Goal: Task Accomplishment & Management: Manage account settings

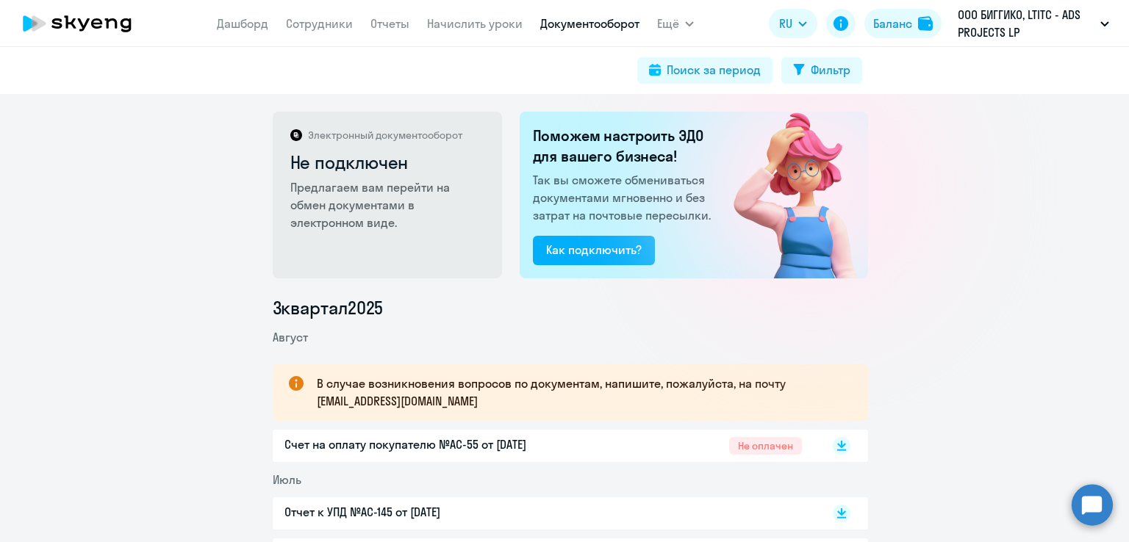
scroll to position [102, 0]
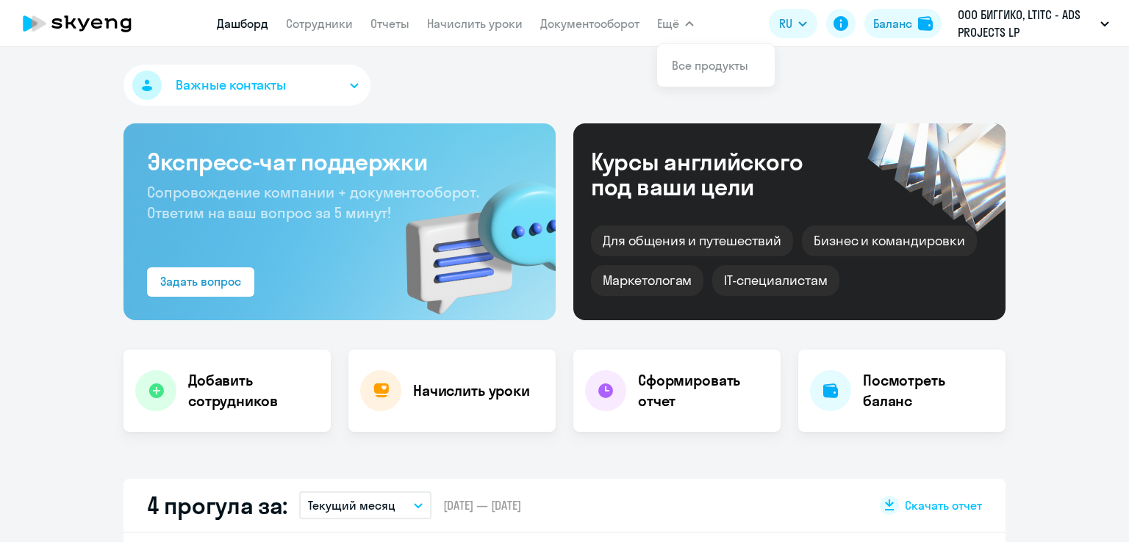
select select "30"
click at [340, 27] on link "Сотрудники" at bounding box center [319, 23] width 67 height 15
select select "30"
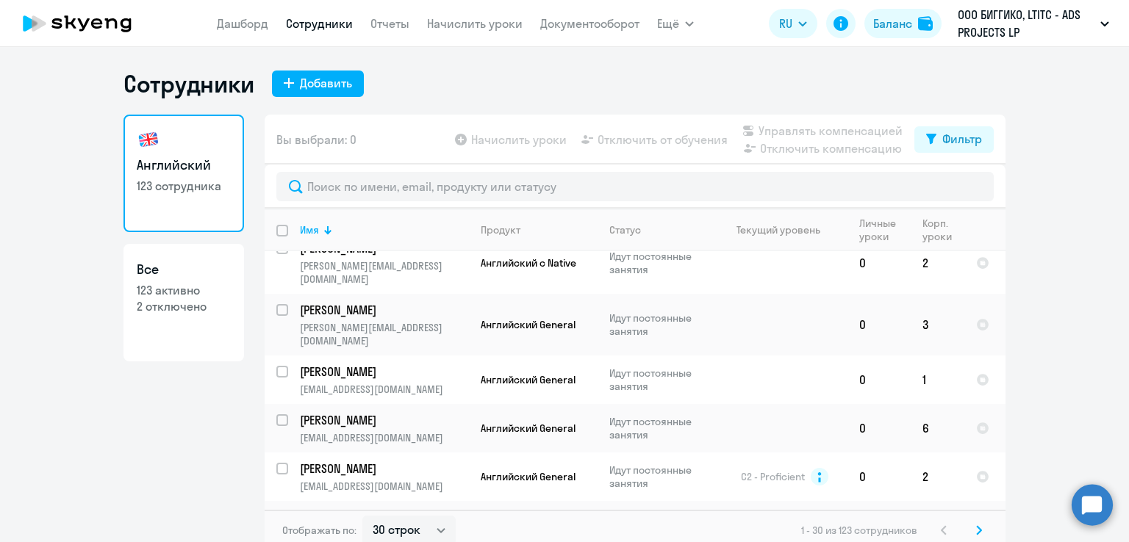
scroll to position [1205, 0]
drag, startPoint x: 465, startPoint y: 21, endPoint x: 543, endPoint y: 26, distance: 78.1
click at [466, 21] on link "Начислить уроки" at bounding box center [475, 23] width 96 height 15
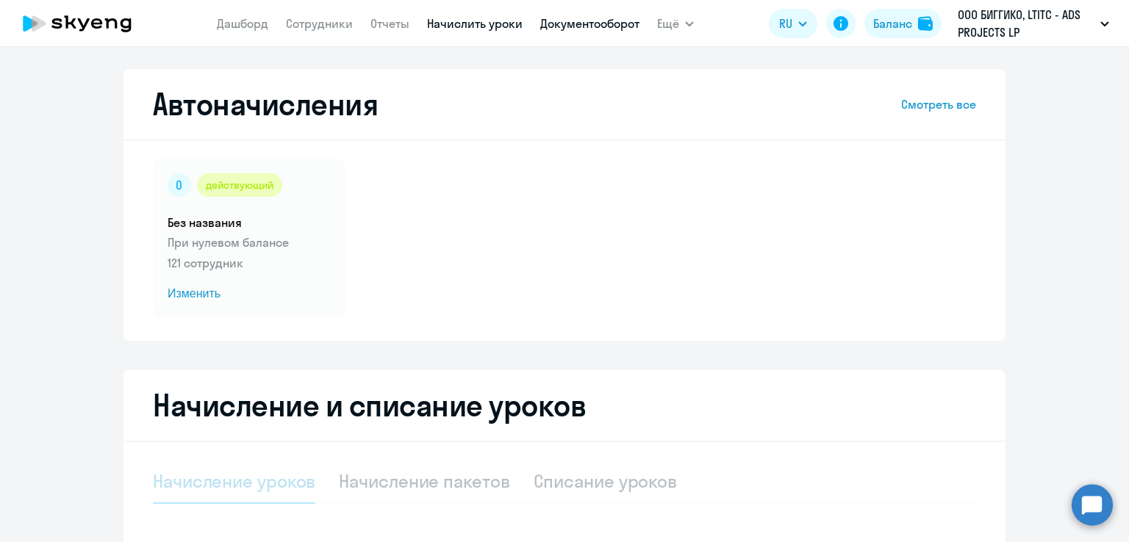
click at [578, 23] on link "Документооборот" at bounding box center [589, 23] width 99 height 15
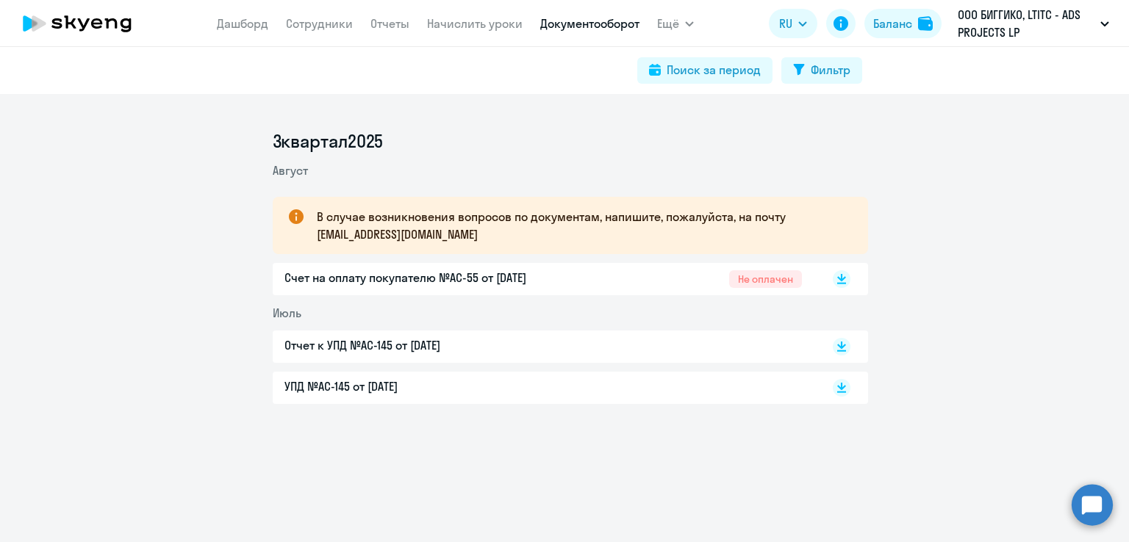
click at [478, 32] on app-menu-item-link "Начислить уроки" at bounding box center [475, 24] width 96 height 18
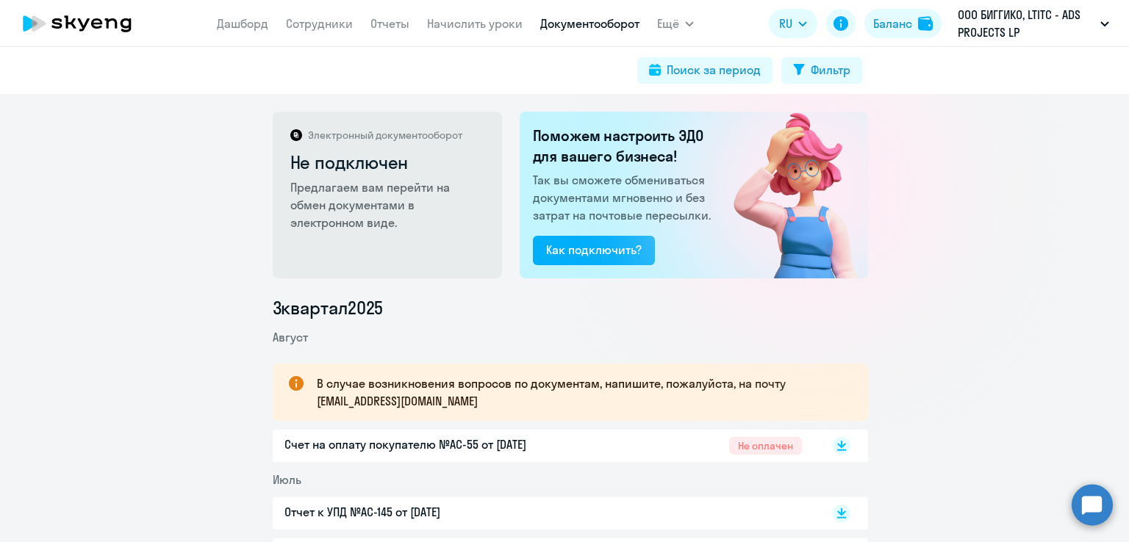
drag, startPoint x: 475, startPoint y: 26, endPoint x: 422, endPoint y: 50, distance: 58.6
click at [475, 27] on link "Начислить уроки" at bounding box center [475, 23] width 96 height 15
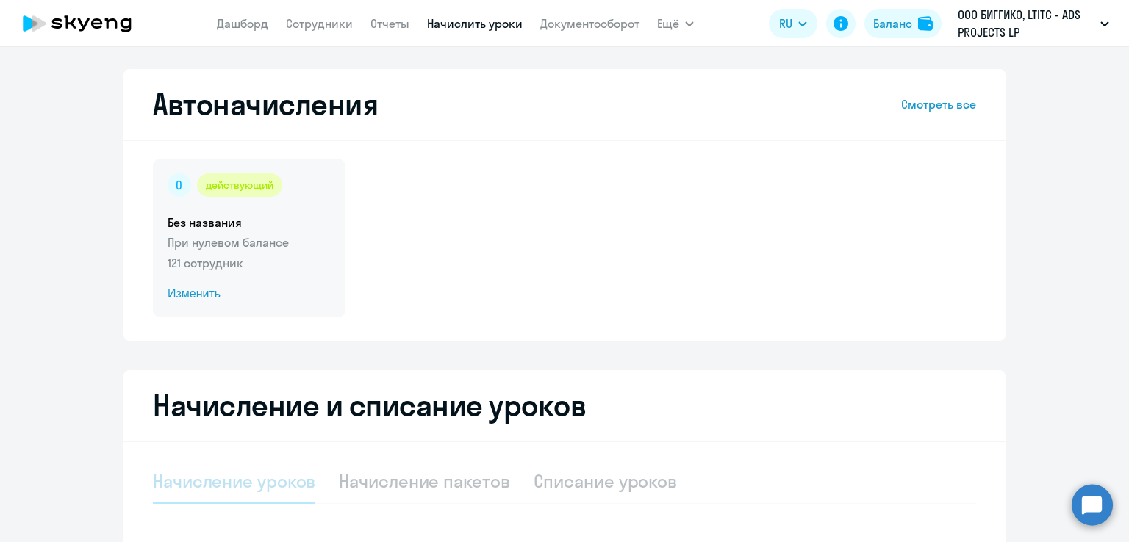
select select "10"
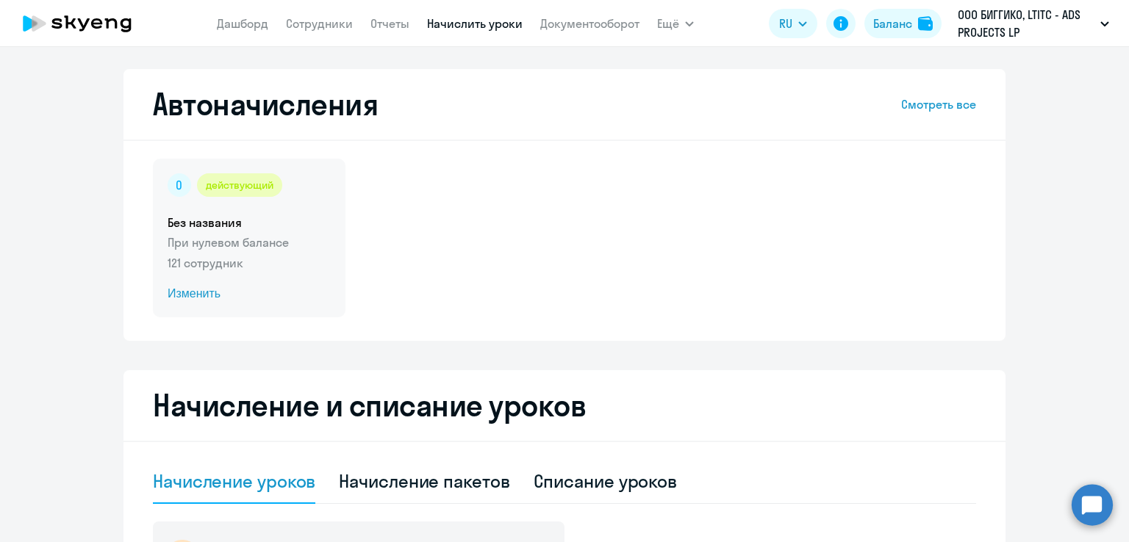
click at [176, 297] on span "Изменить" at bounding box center [249, 294] width 163 height 18
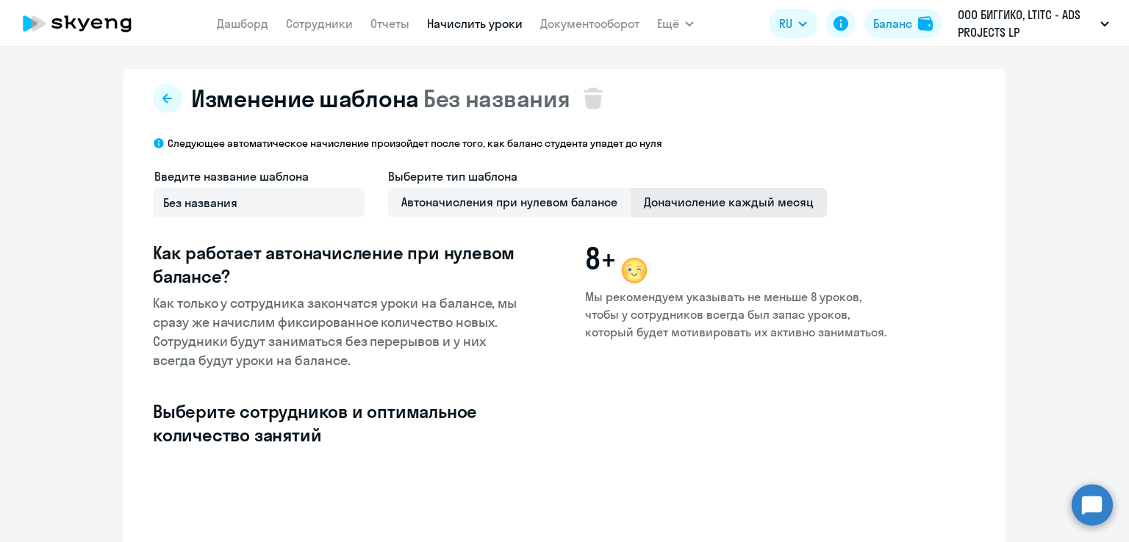
select select "10"
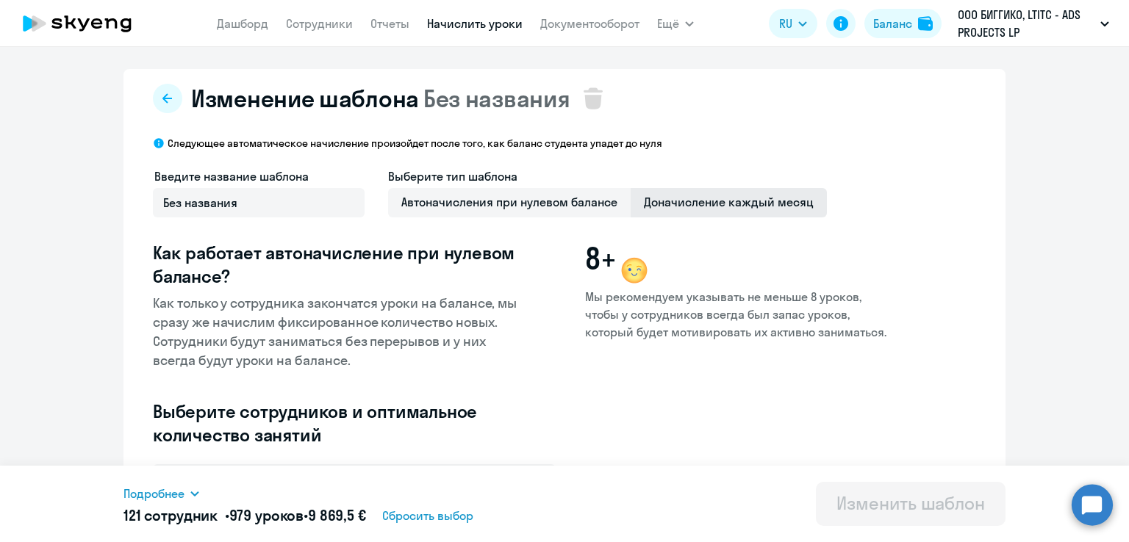
click at [736, 198] on span "Доначисление каждый месяц" at bounding box center [728, 202] width 196 height 29
click at [0, 0] on input "Доначисление каждый месяц" at bounding box center [0, 0] width 0 height 0
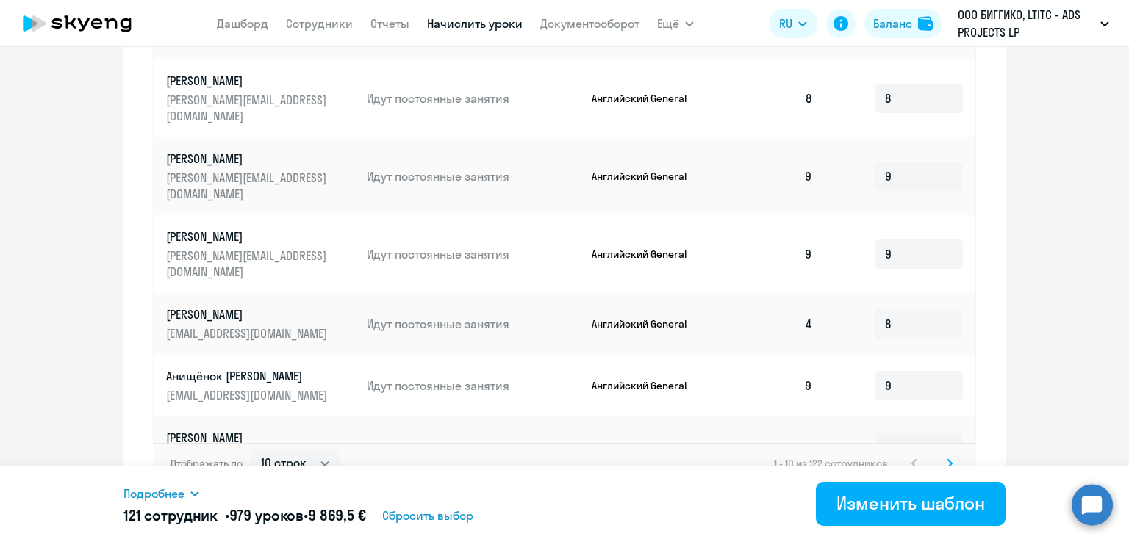
scroll to position [823, 0]
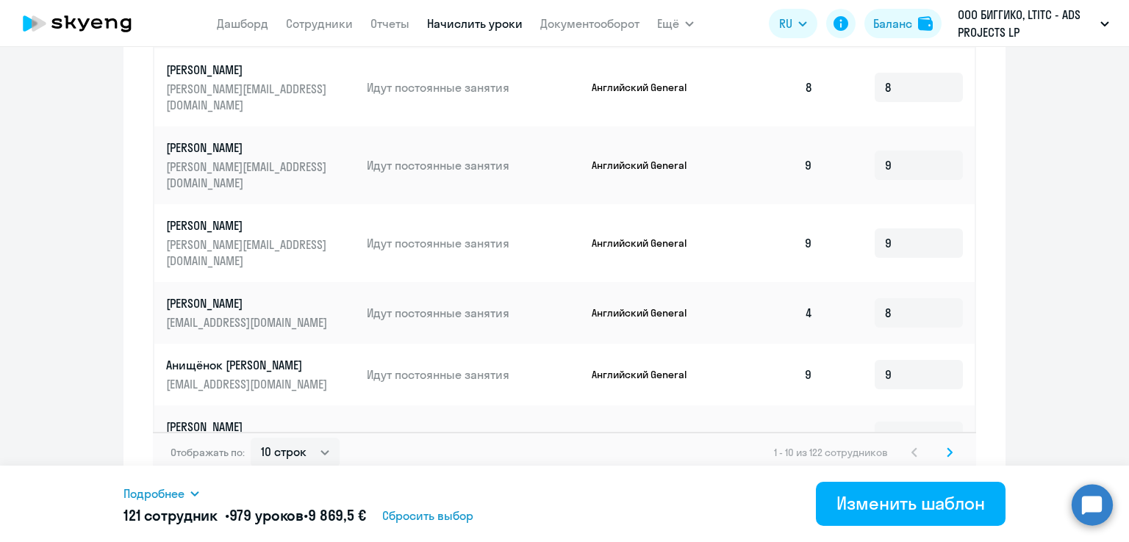
click at [950, 444] on svg-icon at bounding box center [950, 453] width 18 height 18
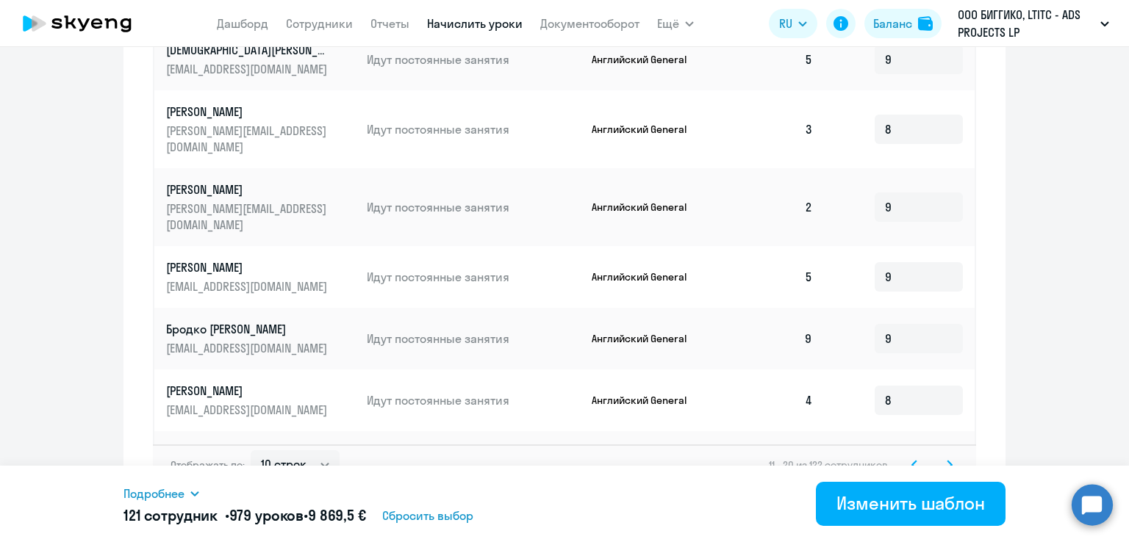
scroll to position [836, 0]
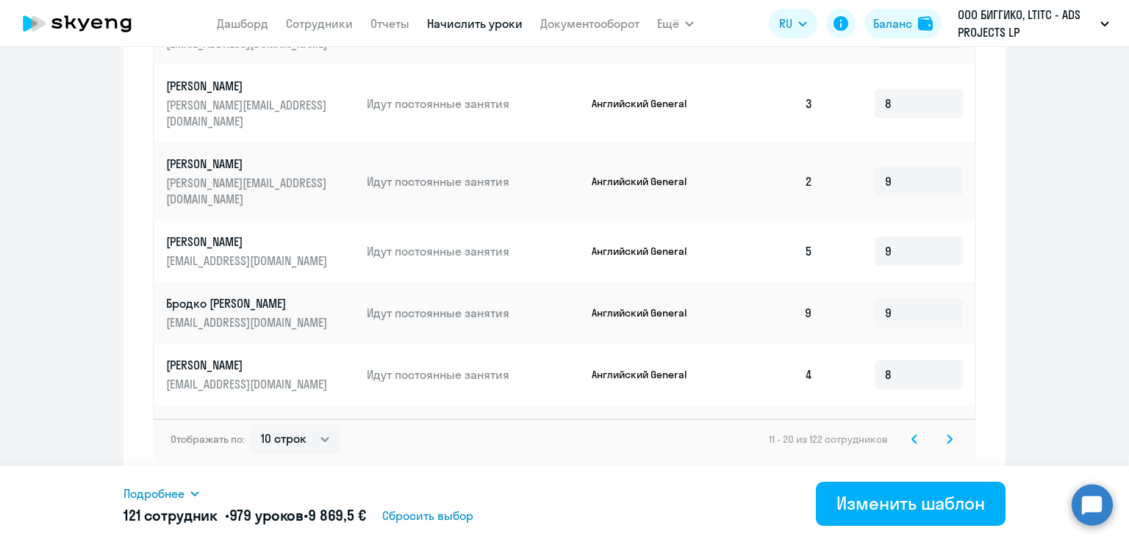
click at [947, 438] on icon at bounding box center [949, 439] width 4 height 8
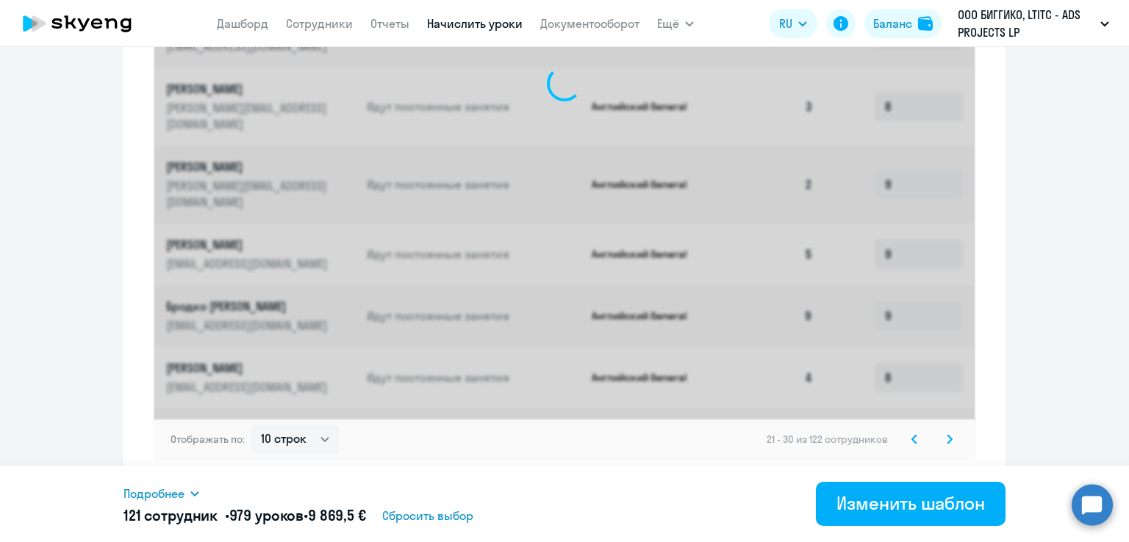
scroll to position [823, 0]
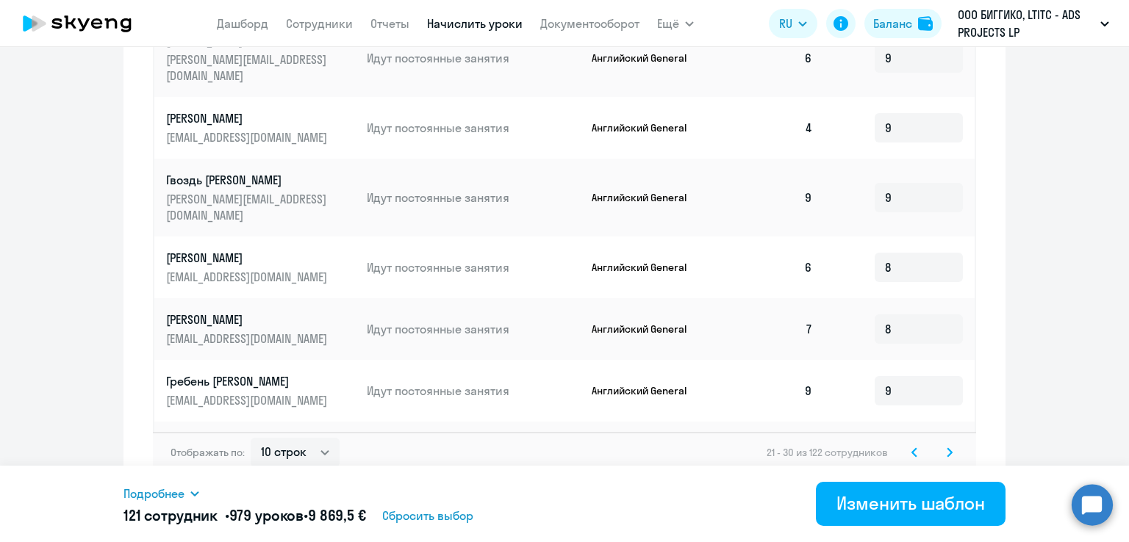
click at [947, 448] on icon at bounding box center [949, 452] width 4 height 8
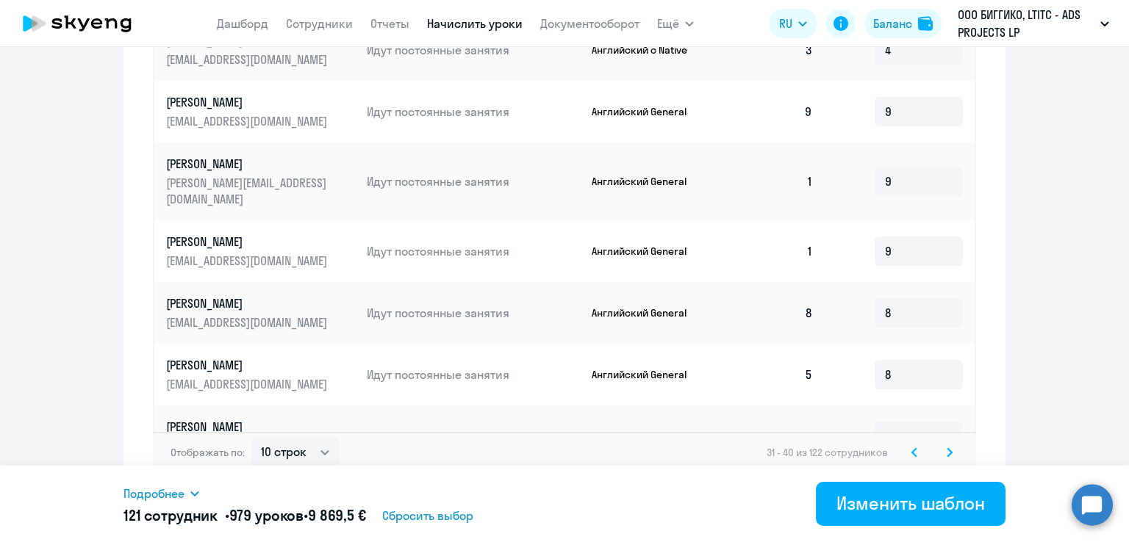
click at [947, 448] on icon at bounding box center [949, 452] width 4 height 8
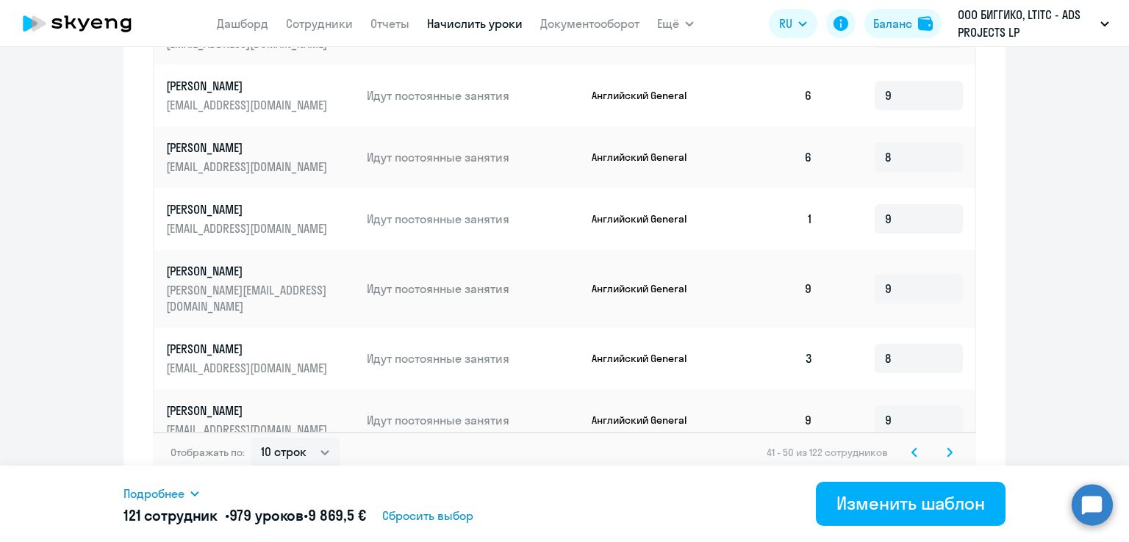
click at [905, 445] on svg-icon at bounding box center [914, 453] width 18 height 18
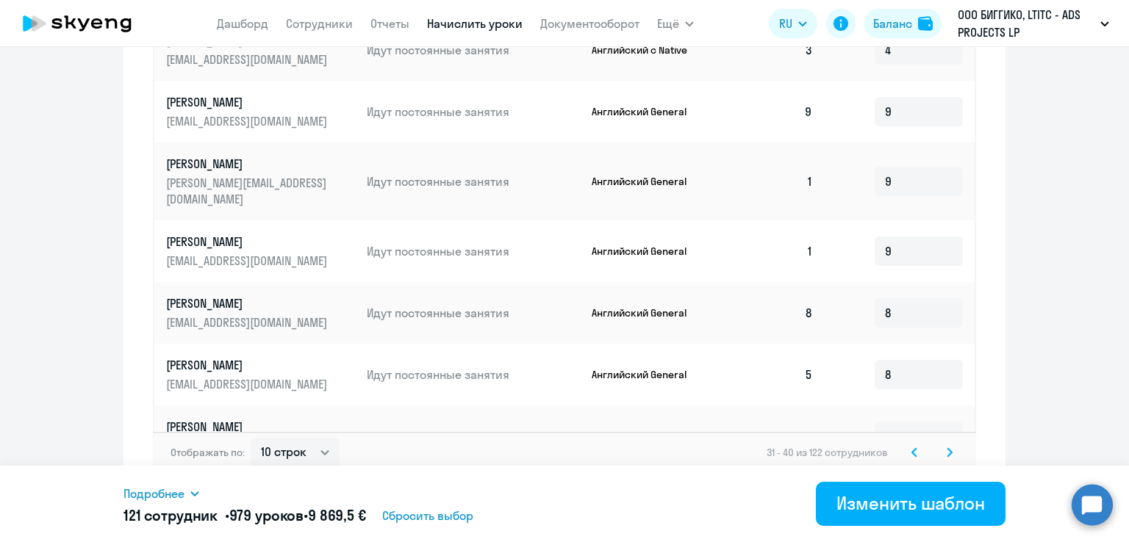
click at [905, 445] on svg-icon at bounding box center [914, 453] width 18 height 18
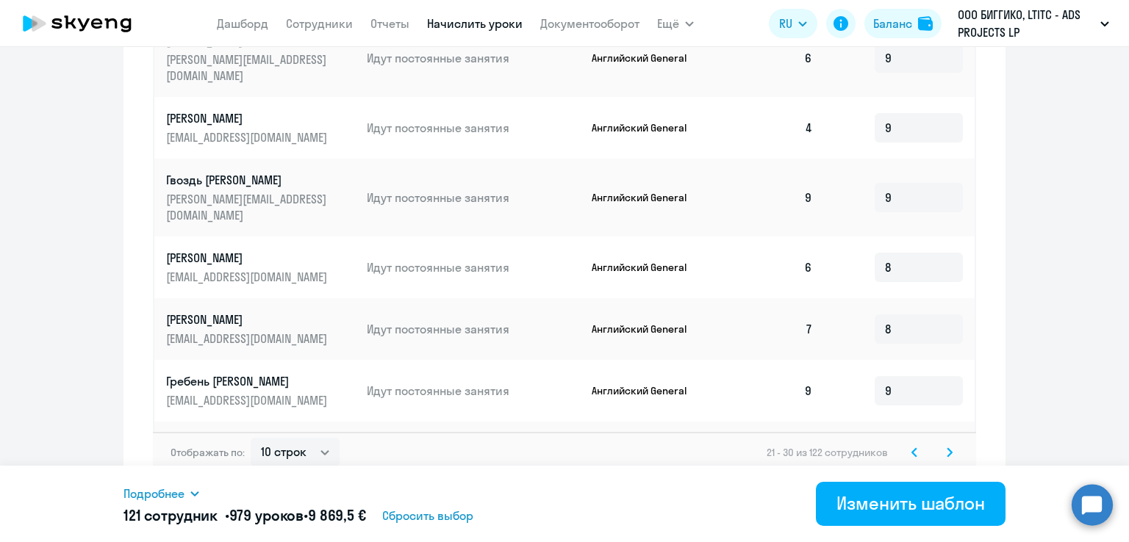
click at [912, 448] on icon at bounding box center [914, 452] width 4 height 8
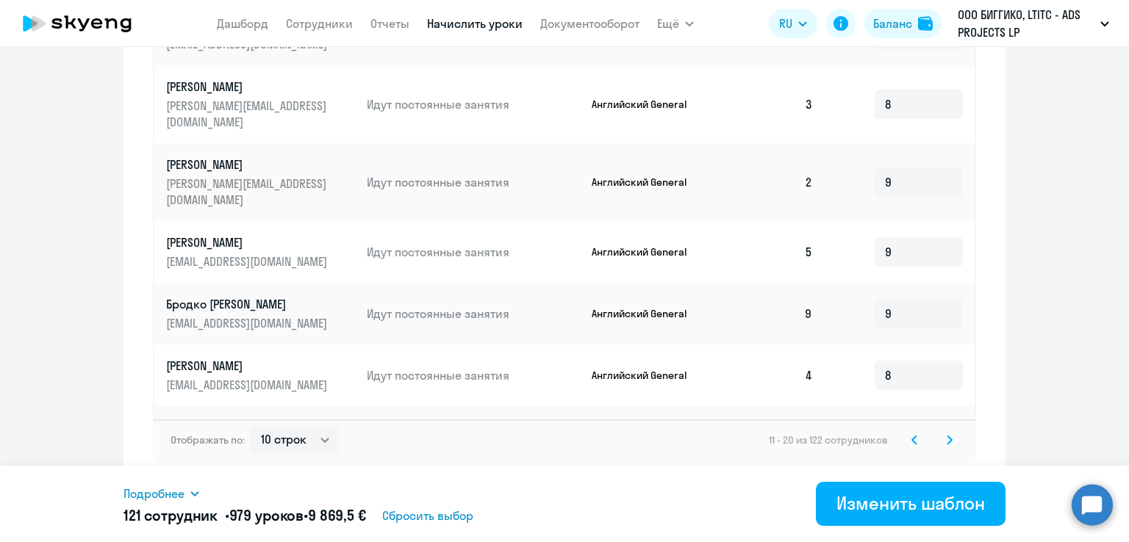
scroll to position [836, 0]
click at [949, 440] on svg-icon at bounding box center [950, 440] width 18 height 18
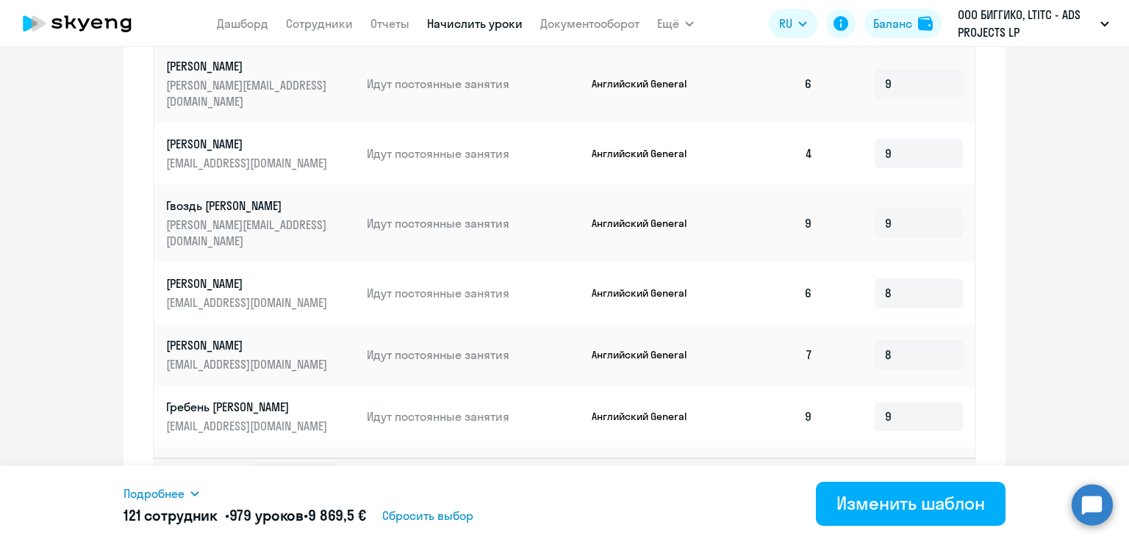
scroll to position [823, 0]
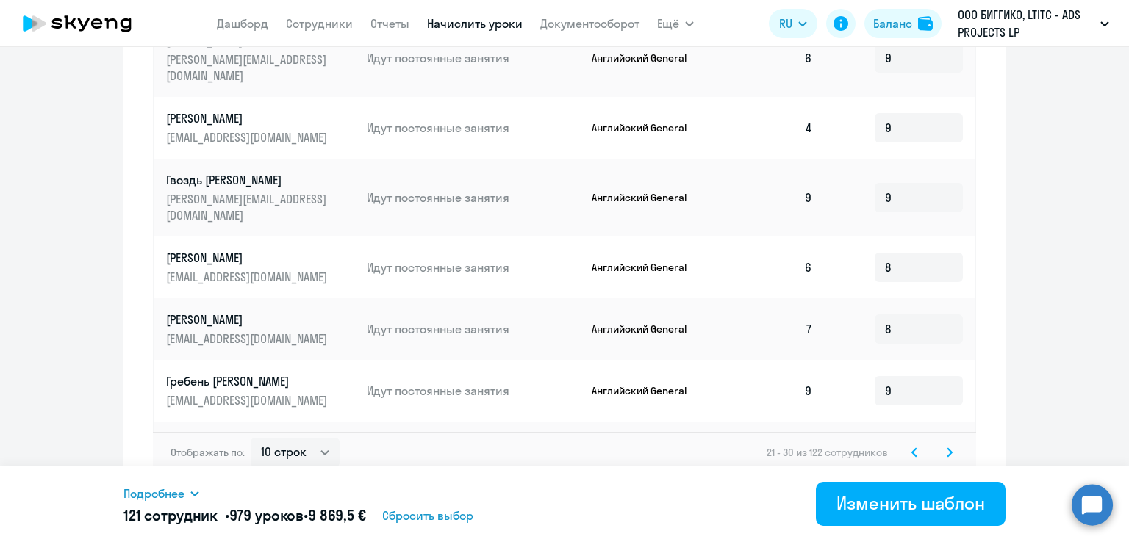
click at [941, 444] on svg-icon at bounding box center [950, 453] width 18 height 18
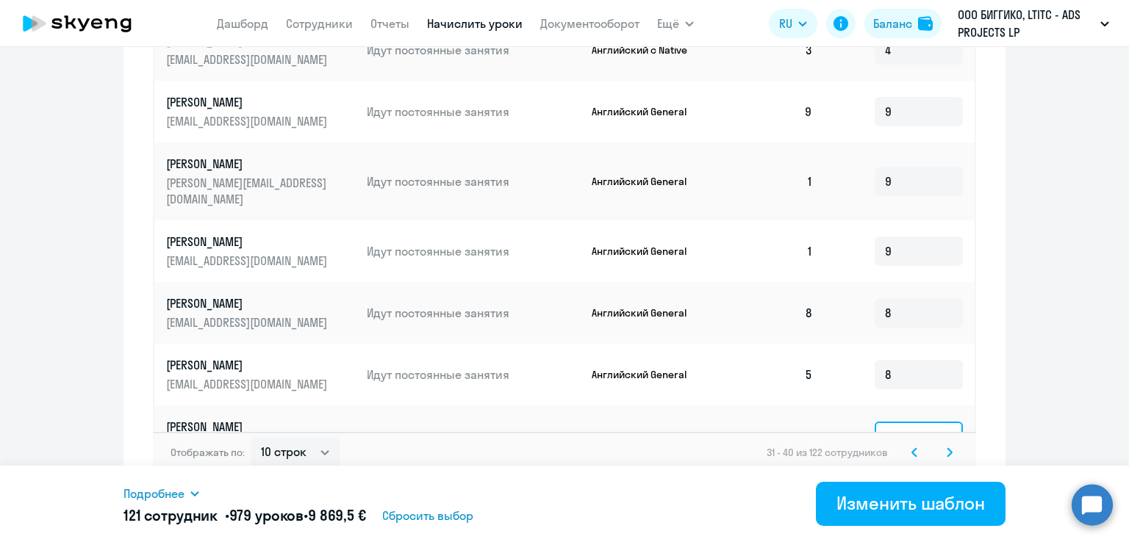
drag, startPoint x: 896, startPoint y: 388, endPoint x: 862, endPoint y: 387, distance: 33.8
click at [862, 406] on td "9" at bounding box center [899, 437] width 150 height 62
type input "4"
click at [946, 448] on icon at bounding box center [949, 453] width 6 height 10
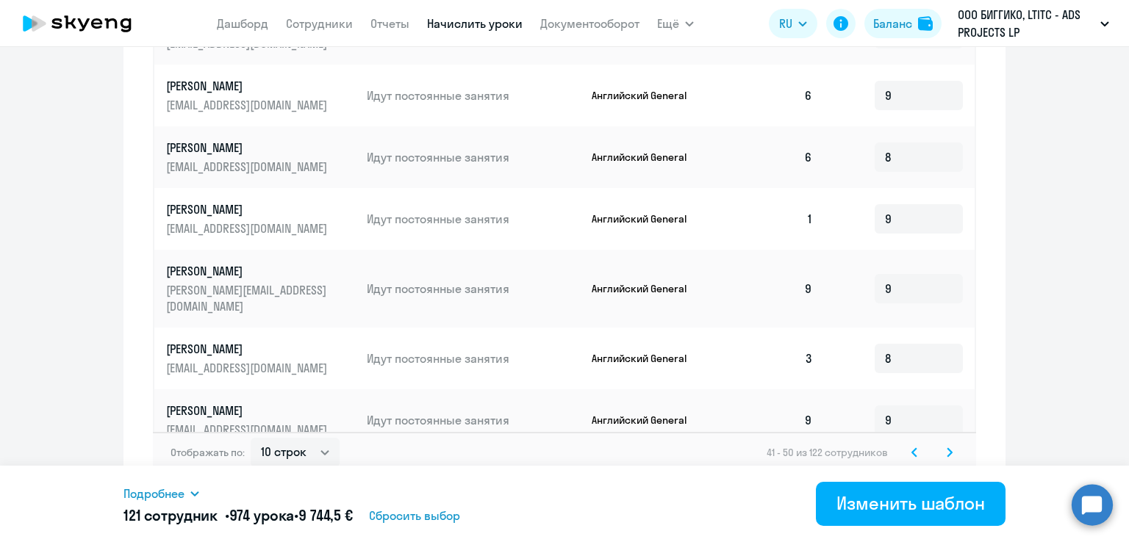
click at [941, 444] on svg-icon at bounding box center [950, 453] width 18 height 18
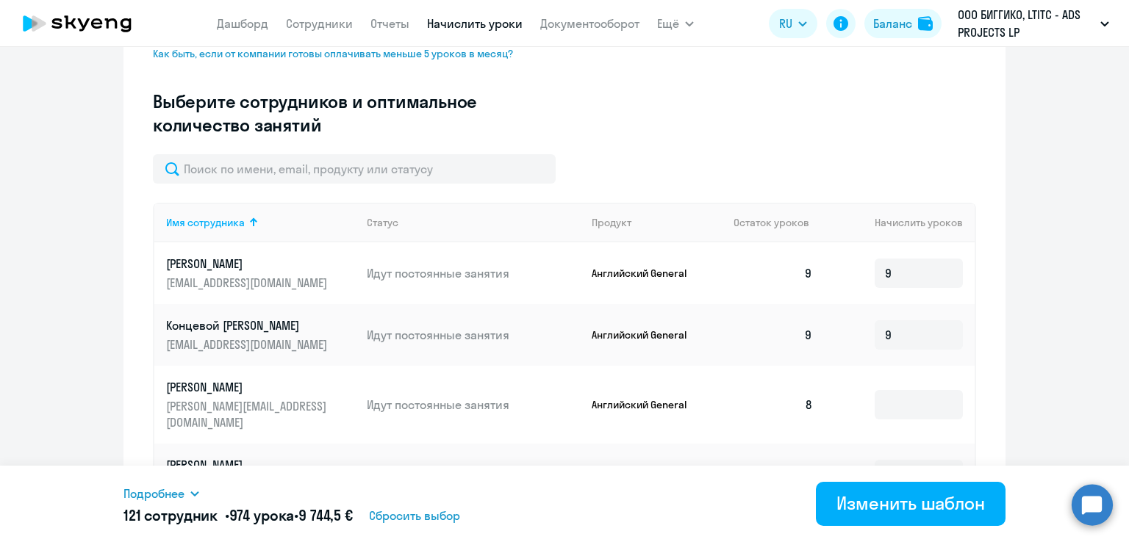
scroll to position [456, 0]
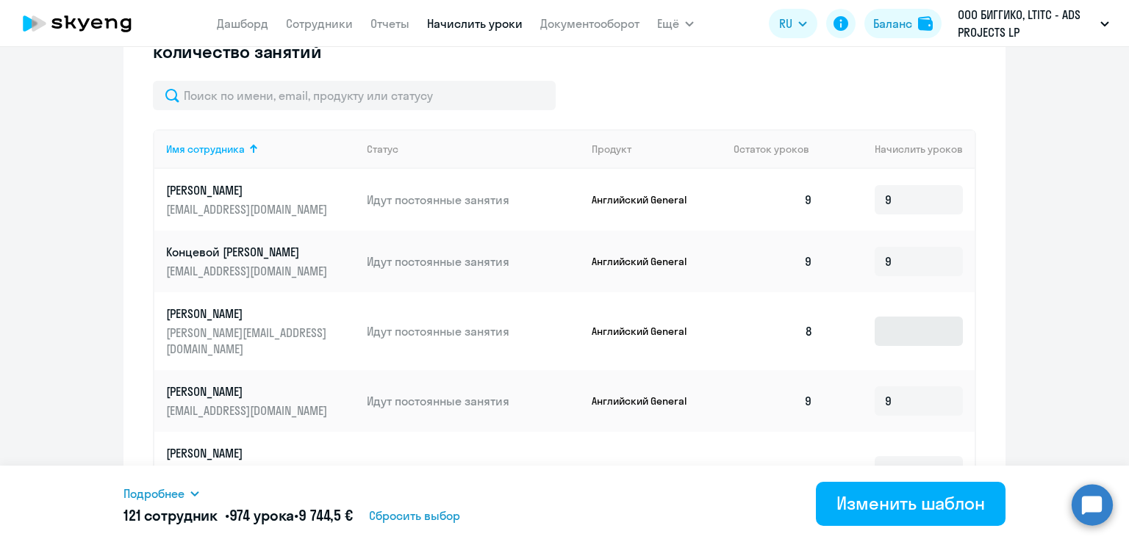
drag, startPoint x: 916, startPoint y: 300, endPoint x: 914, endPoint y: 308, distance: 8.2
click at [916, 301] on td at bounding box center [899, 331] width 150 height 78
click at [916, 317] on input at bounding box center [918, 331] width 88 height 29
click at [1006, 242] on ng-component "Изменение шаблона Без названия Следующее автоматическое начисление произойдет п…" at bounding box center [564, 238] width 1129 height 1251
drag, startPoint x: 912, startPoint y: 325, endPoint x: 842, endPoint y: 318, distance: 70.1
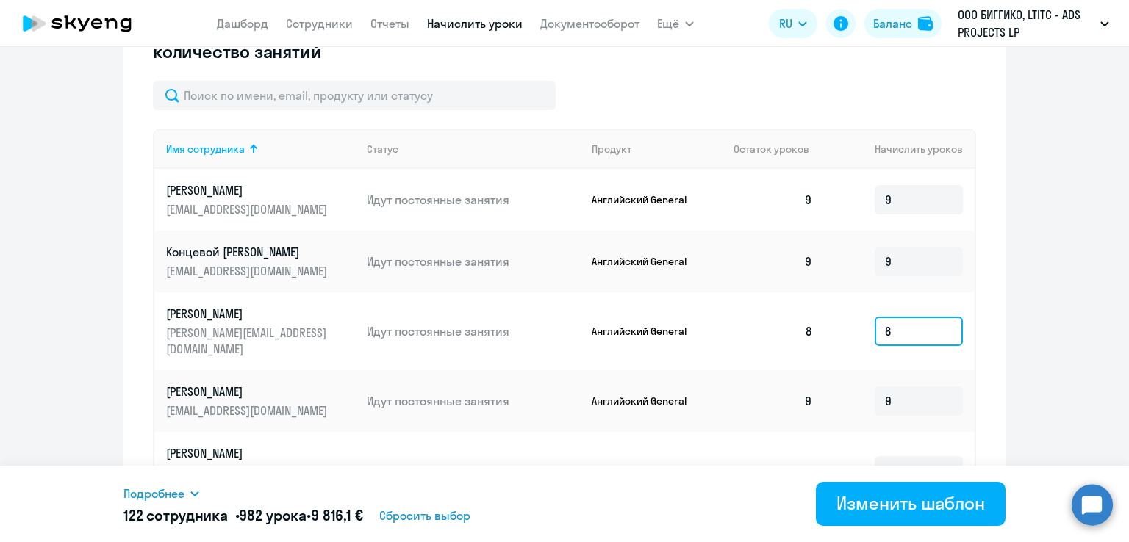
click at [844, 318] on td "8" at bounding box center [899, 331] width 150 height 78
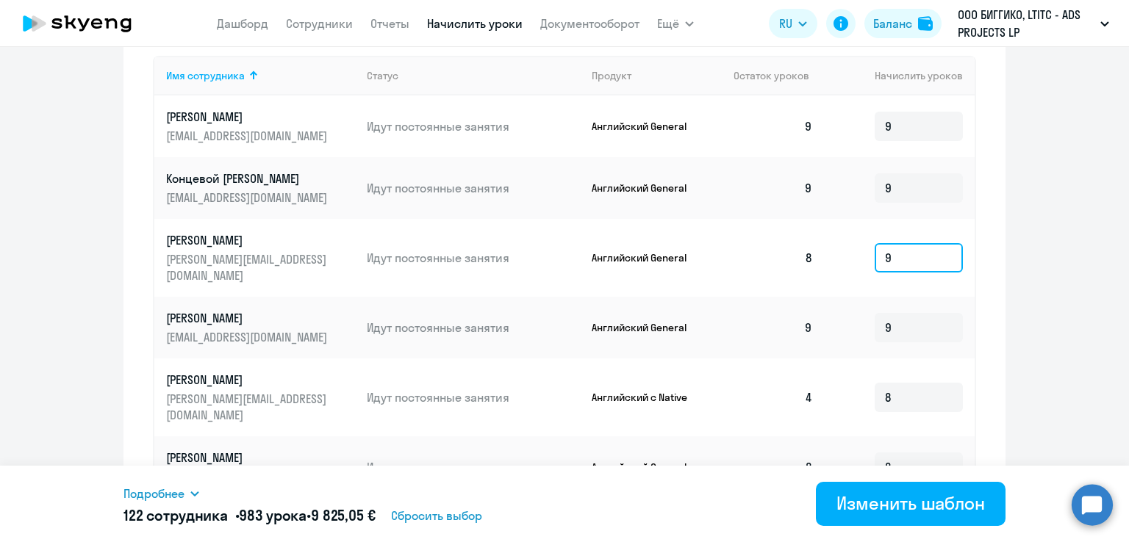
scroll to position [676, 0]
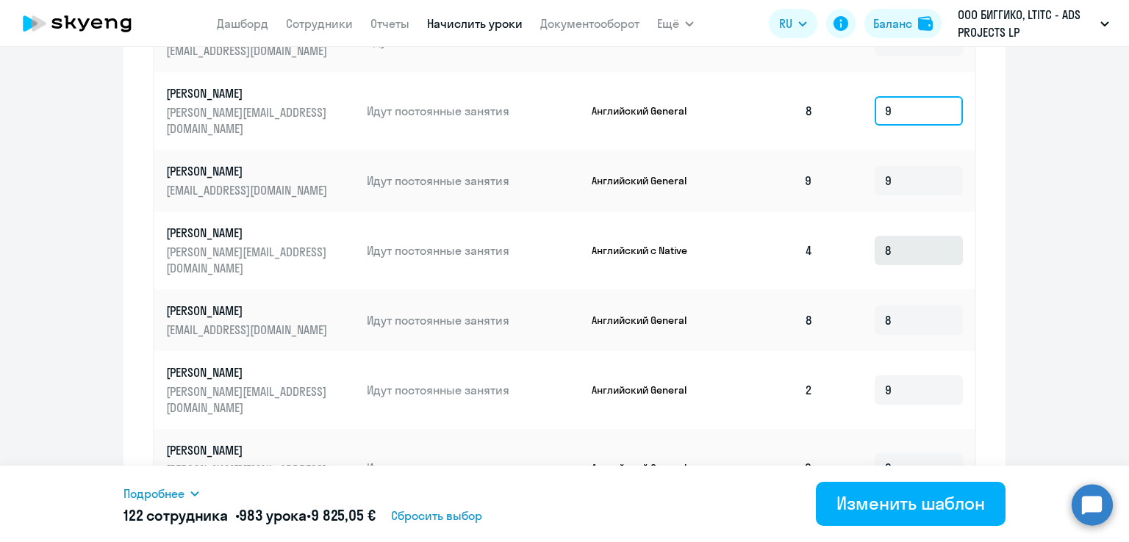
type input "9"
drag, startPoint x: 911, startPoint y: 231, endPoint x: 847, endPoint y: 228, distance: 64.7
click at [847, 228] on td "8" at bounding box center [899, 251] width 150 height 78
type input "4"
click at [1032, 278] on ng-component "Изменение шаблона Без названия Следующее автоматическое начисление произойдет п…" at bounding box center [564, 18] width 1129 height 1251
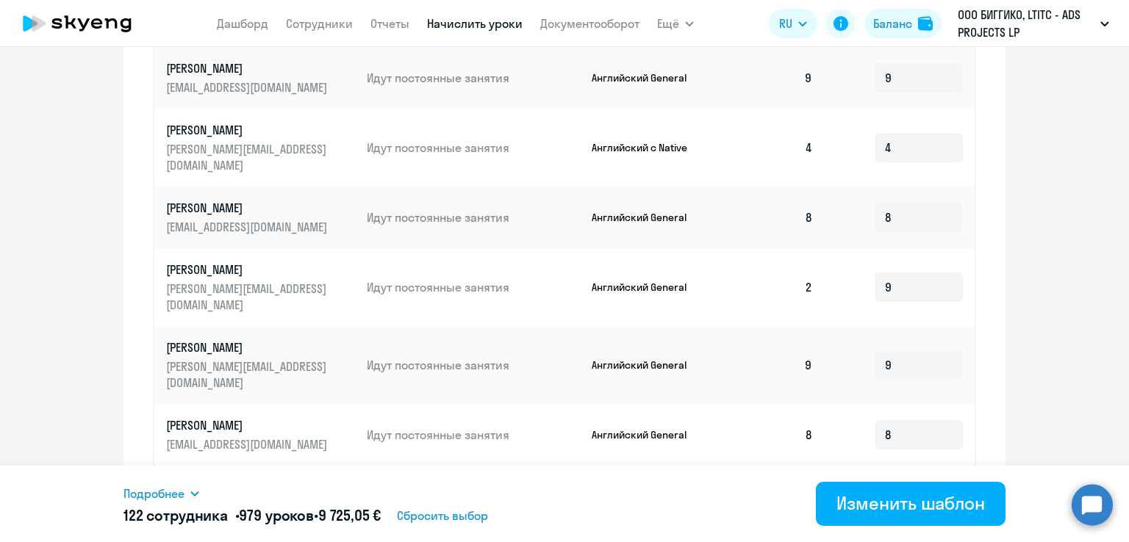
scroll to position [823, 0]
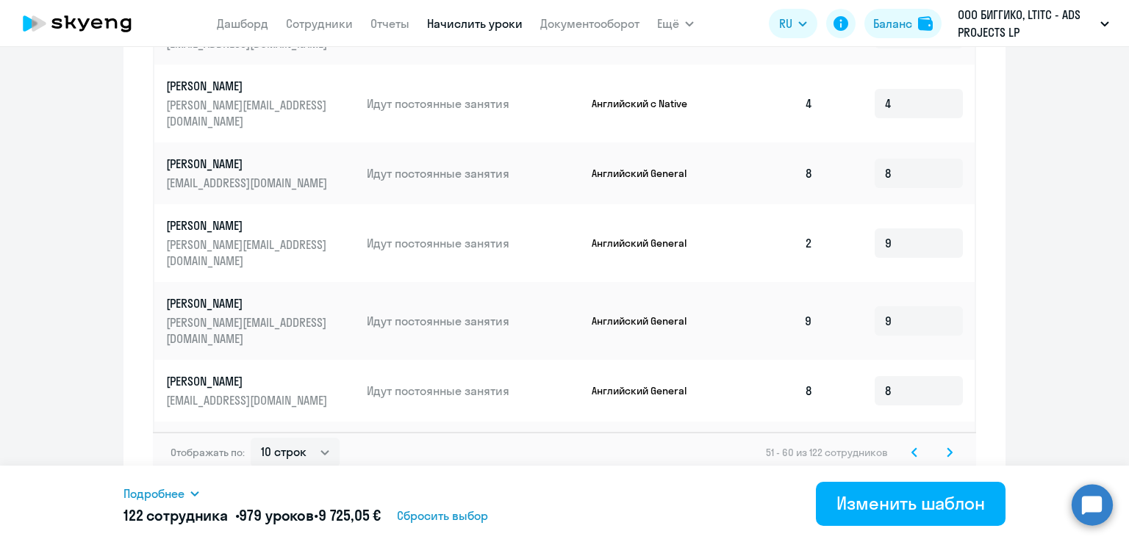
click at [946, 448] on icon at bounding box center [949, 453] width 6 height 10
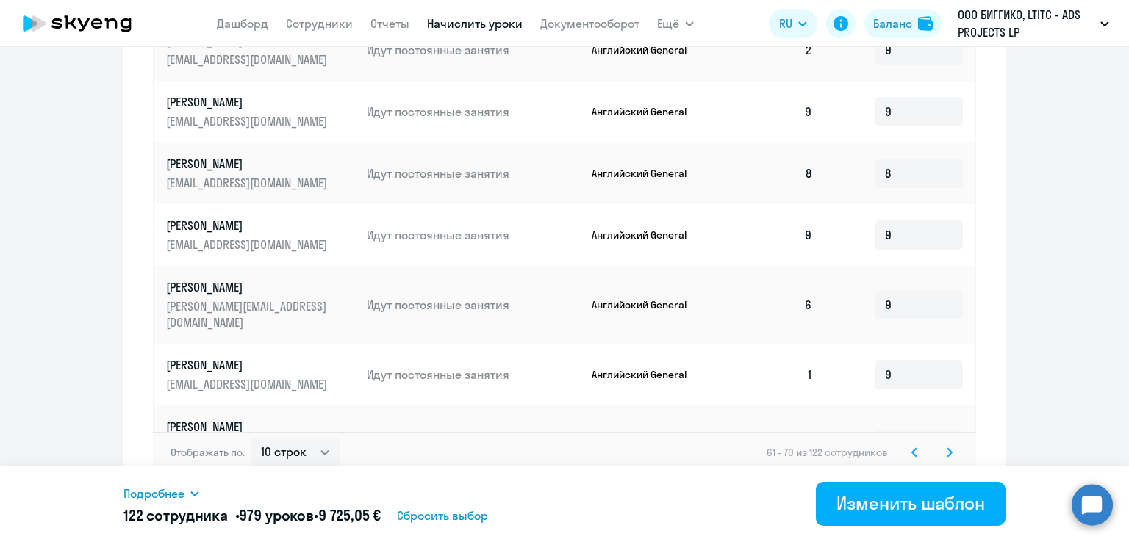
click at [946, 448] on icon at bounding box center [949, 453] width 6 height 10
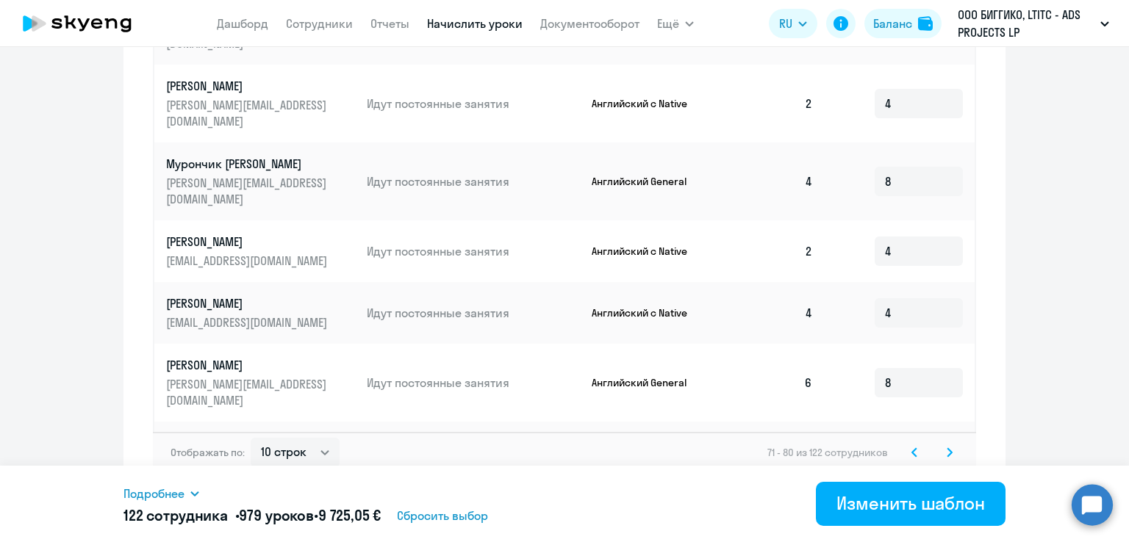
click at [942, 444] on svg-icon at bounding box center [950, 453] width 18 height 18
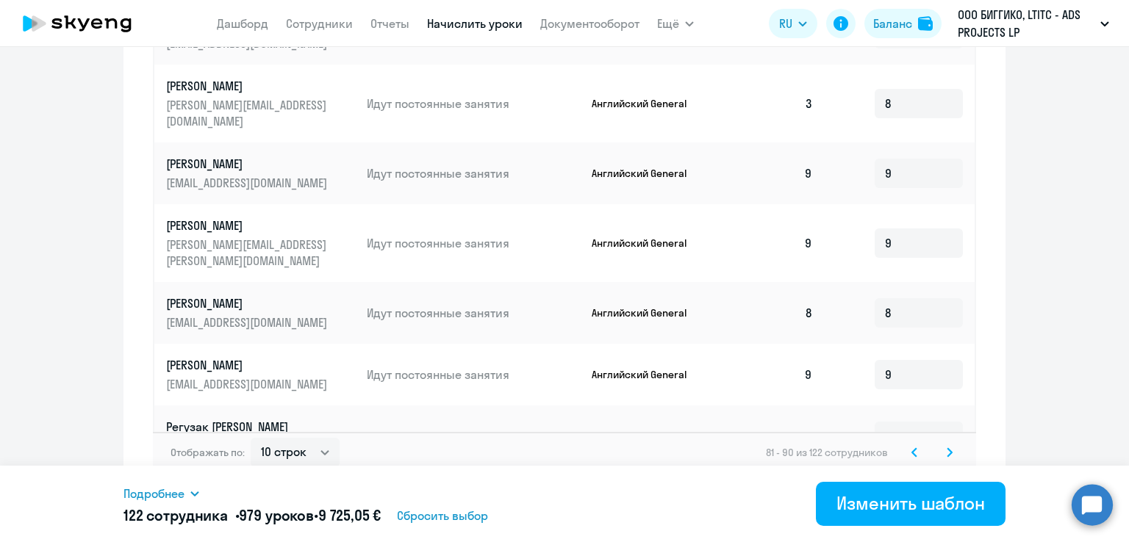
click at [949, 444] on svg-icon at bounding box center [950, 453] width 18 height 18
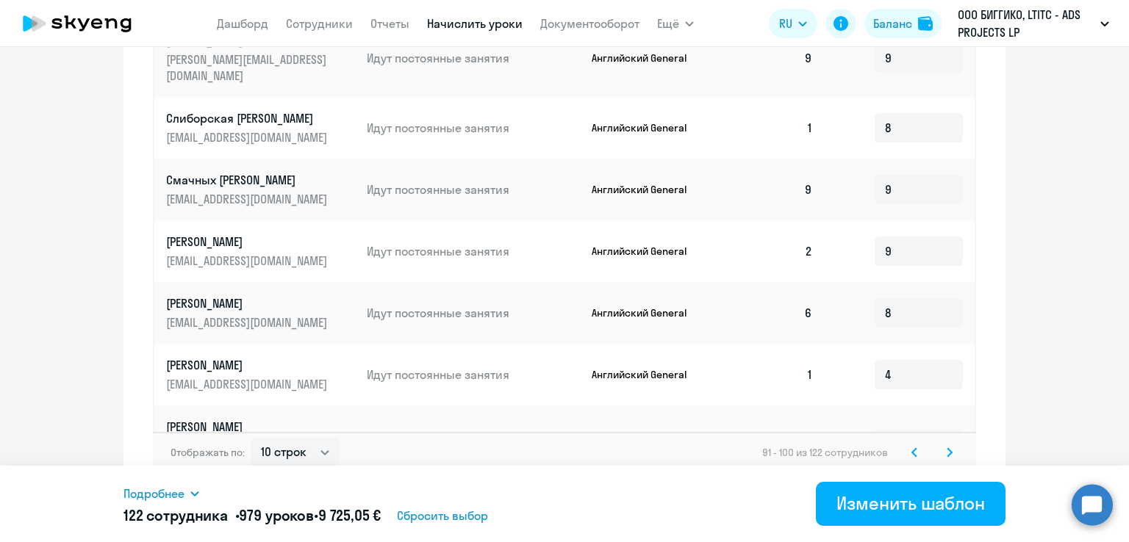
click at [946, 448] on icon at bounding box center [949, 453] width 6 height 10
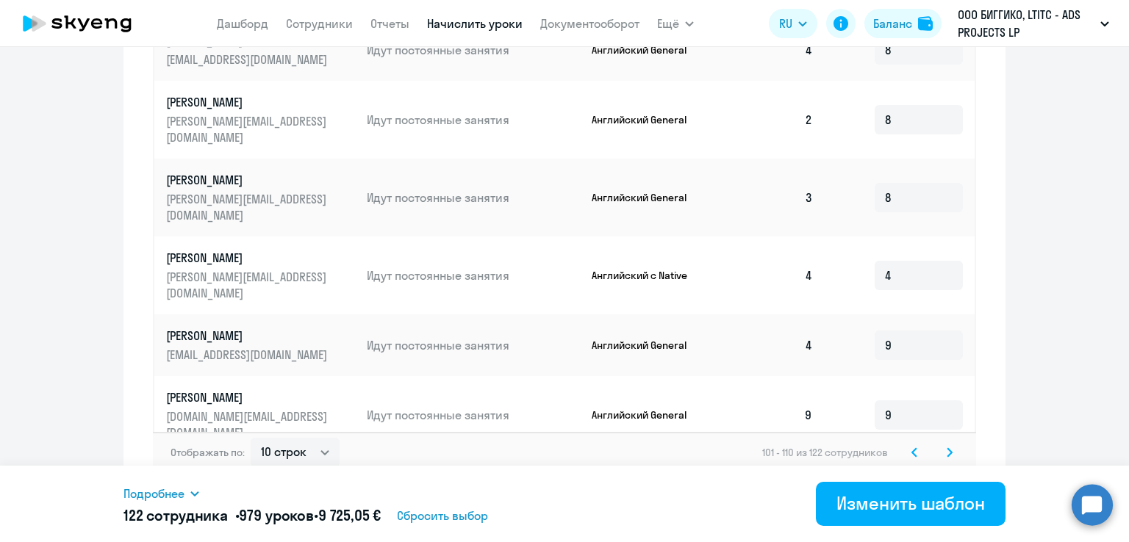
click at [946, 448] on icon at bounding box center [949, 453] width 6 height 10
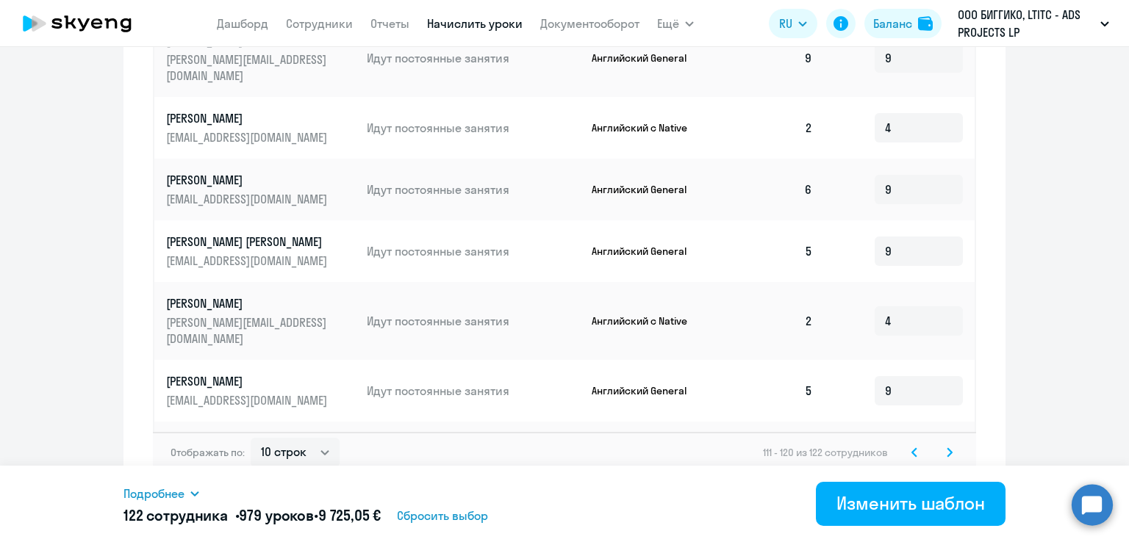
click at [946, 444] on svg-icon at bounding box center [950, 453] width 18 height 18
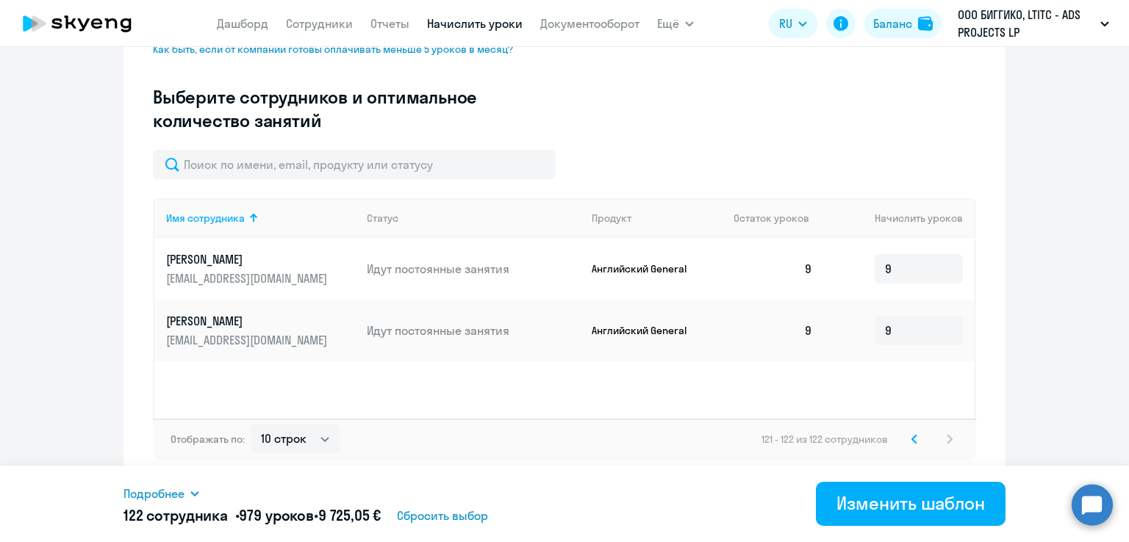
scroll to position [387, 0]
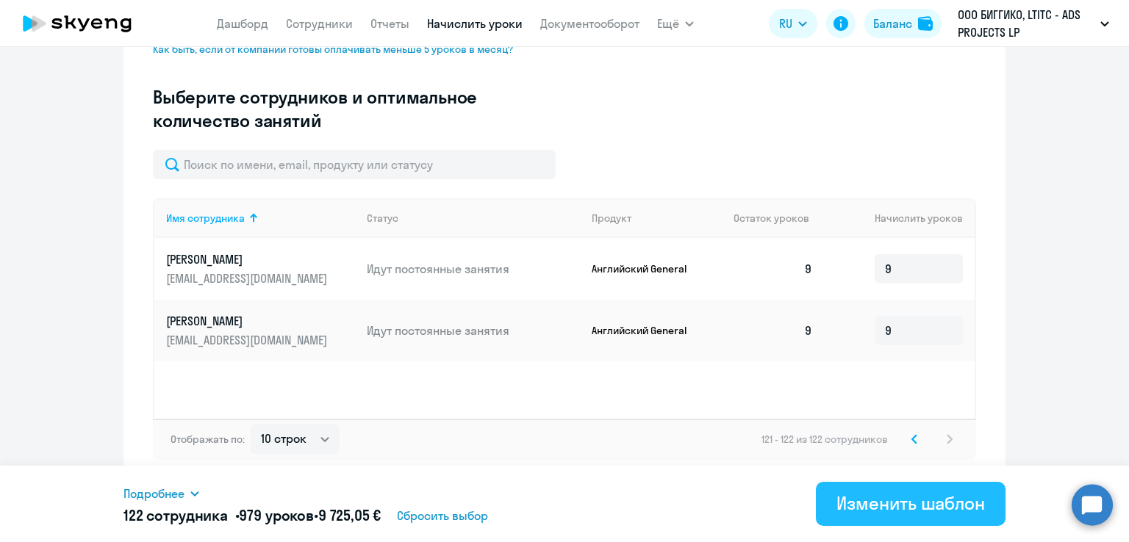
click at [908, 497] on div "Изменить шаблон" at bounding box center [910, 504] width 148 height 24
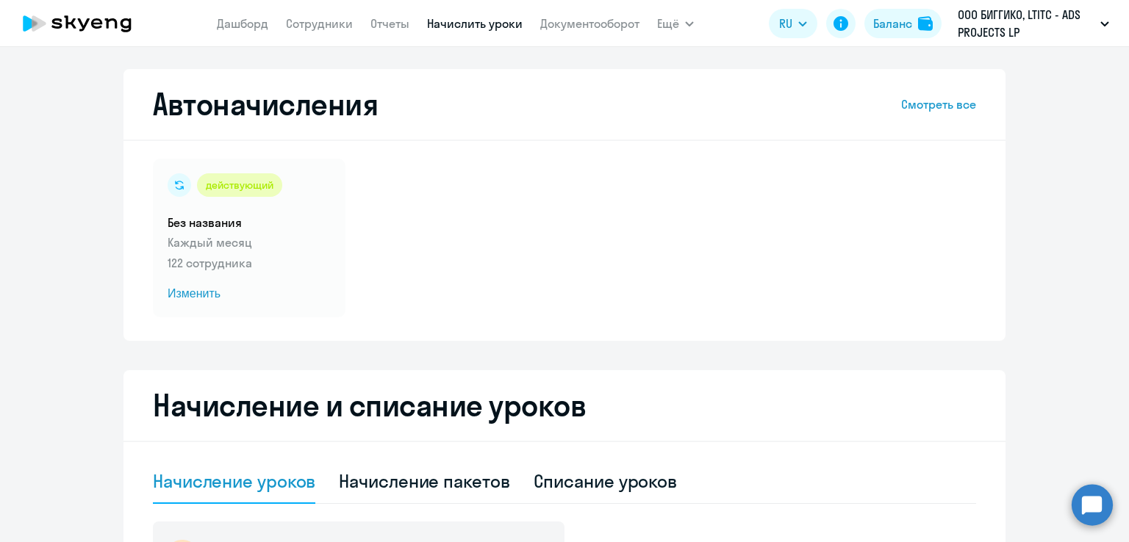
select select "10"
click at [206, 287] on span "Изменить" at bounding box center [249, 294] width 163 height 18
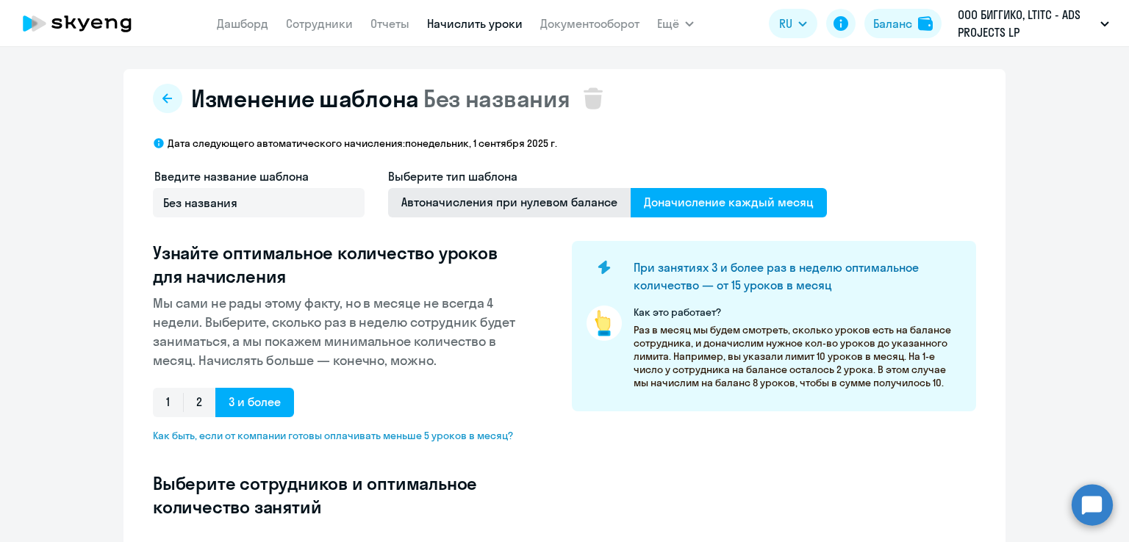
select select "10"
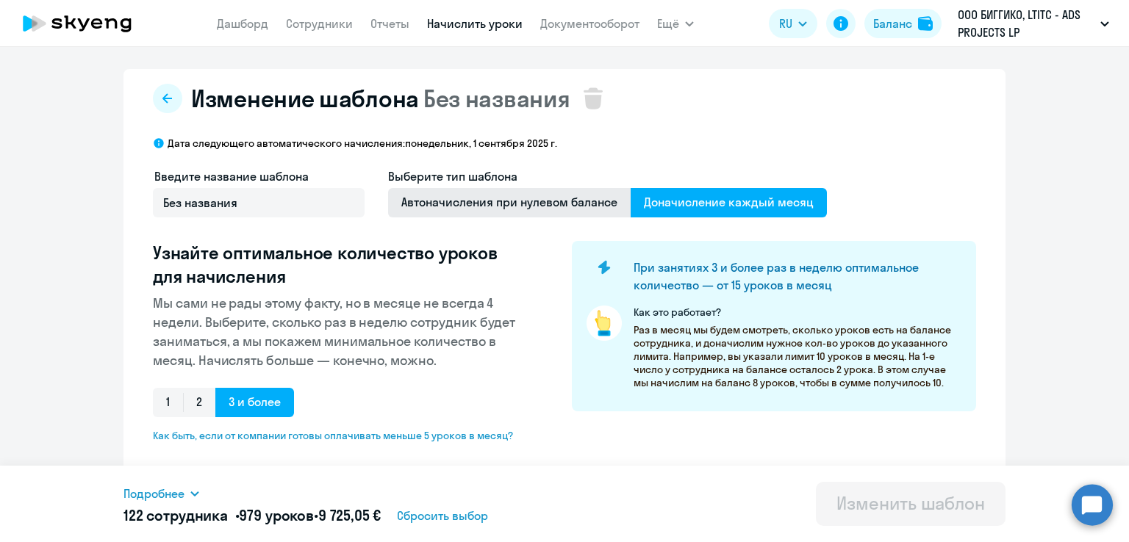
click at [505, 204] on span "Автоначисления при нулевом балансе" at bounding box center [509, 202] width 242 height 29
click at [0, 0] on input "Автоначисления при нулевом балансе" at bounding box center [0, 0] width 0 height 0
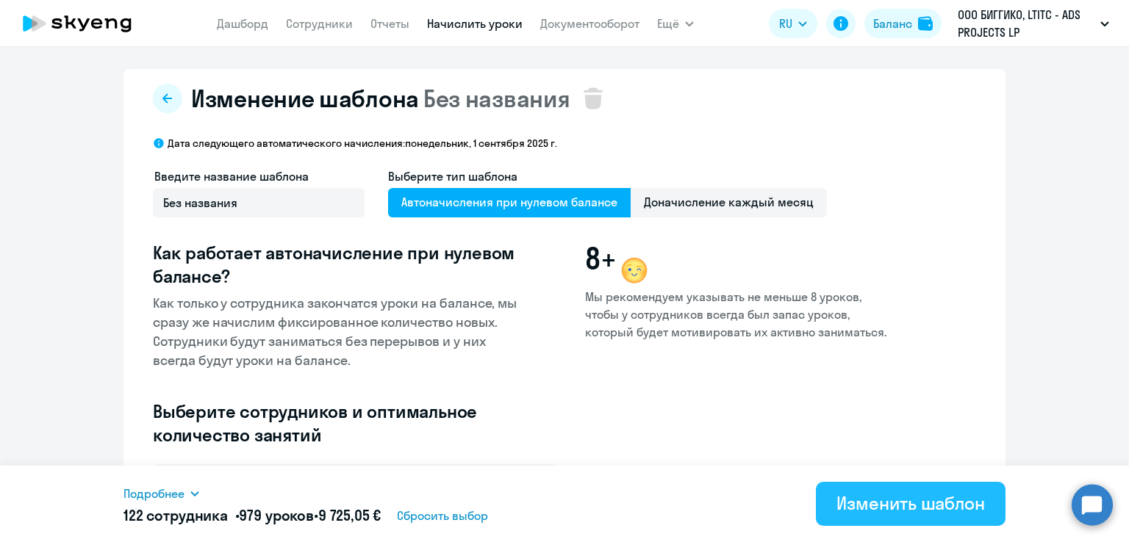
click at [896, 495] on div "Изменить шаблон" at bounding box center [910, 504] width 148 height 24
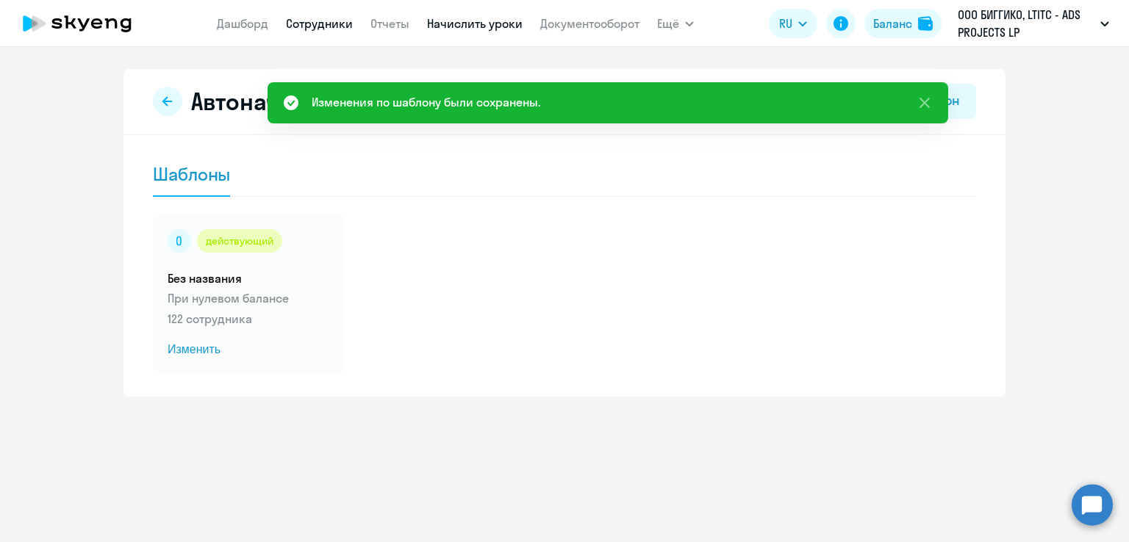
click at [340, 24] on link "Сотрудники" at bounding box center [319, 23] width 67 height 15
select select "30"
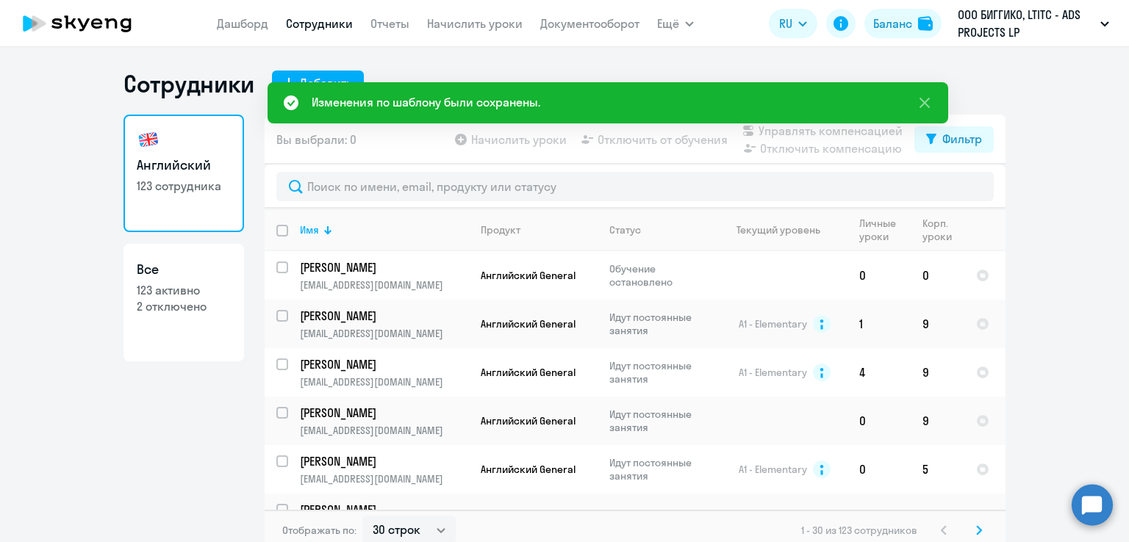
drag, startPoint x: 449, startPoint y: 18, endPoint x: 456, endPoint y: 35, distance: 17.8
click at [450, 18] on link "Начислить уроки" at bounding box center [475, 23] width 96 height 15
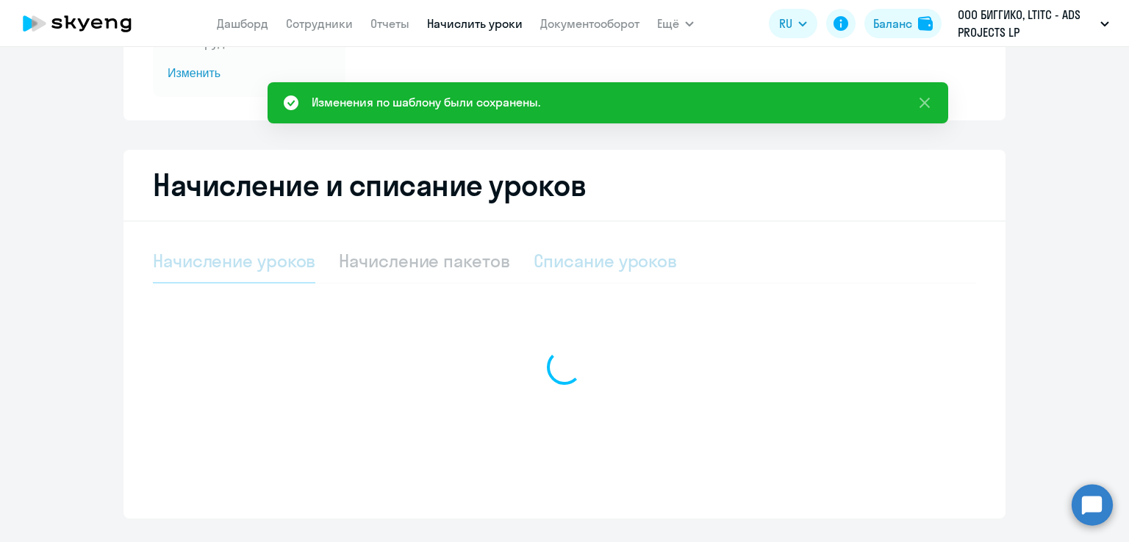
select select "10"
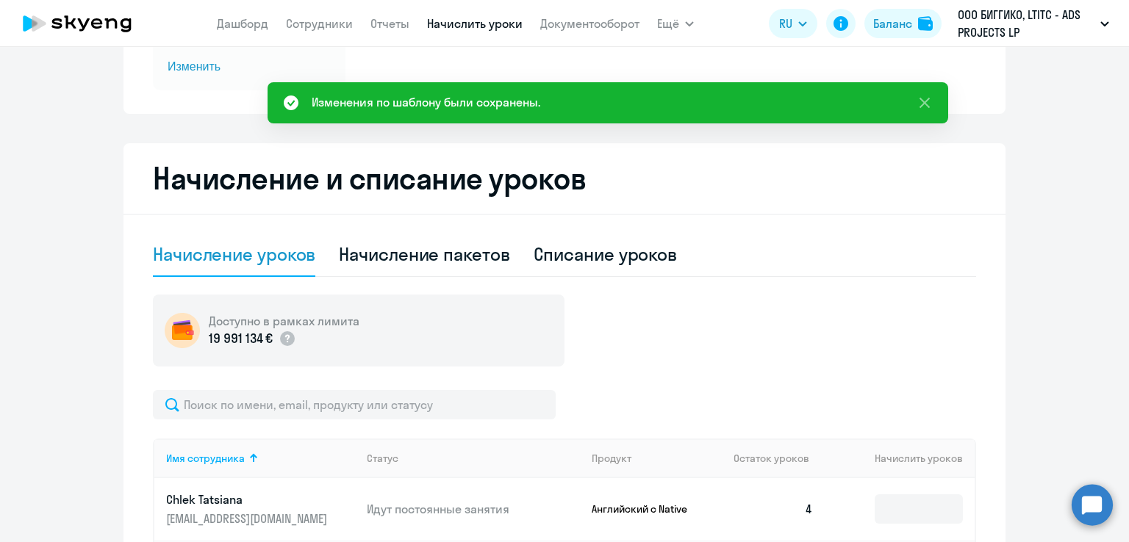
scroll to position [220, 0]
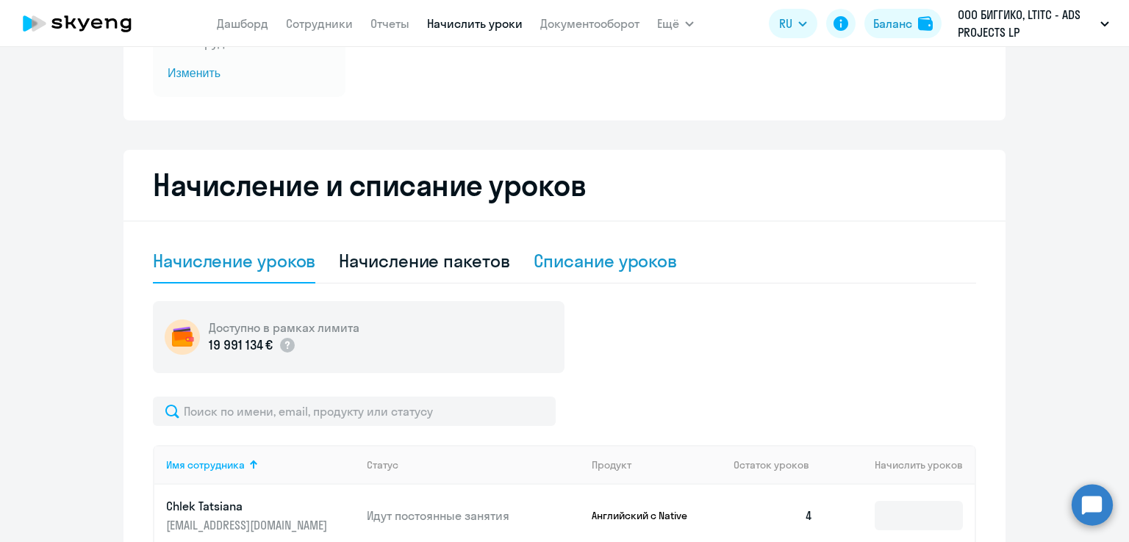
click at [599, 259] on div "Списание уроков" at bounding box center [605, 261] width 144 height 24
select select "10"
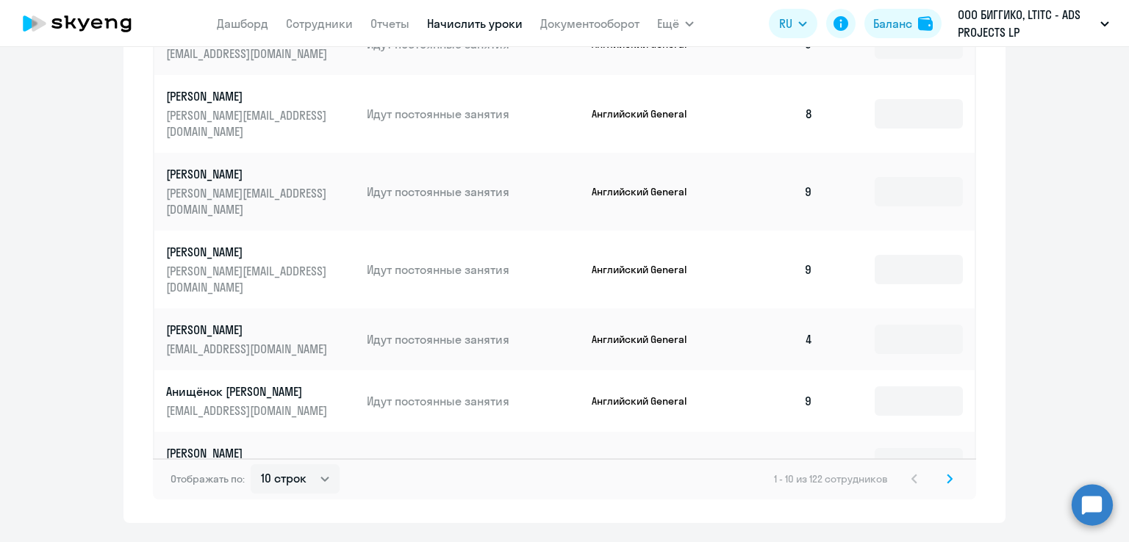
scroll to position [808, 0]
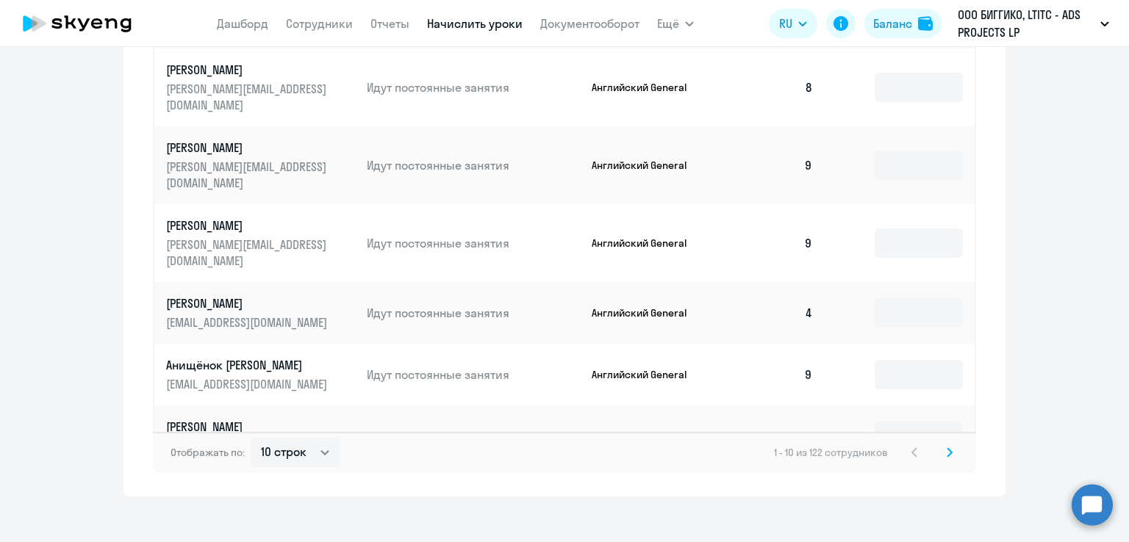
click at [946, 448] on icon at bounding box center [949, 453] width 6 height 10
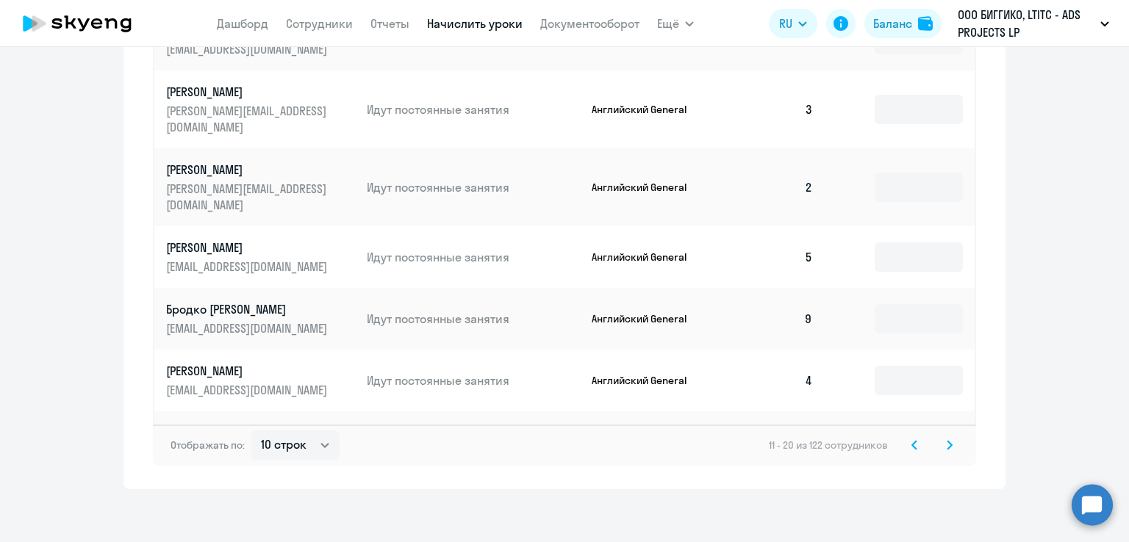
scroll to position [822, 0]
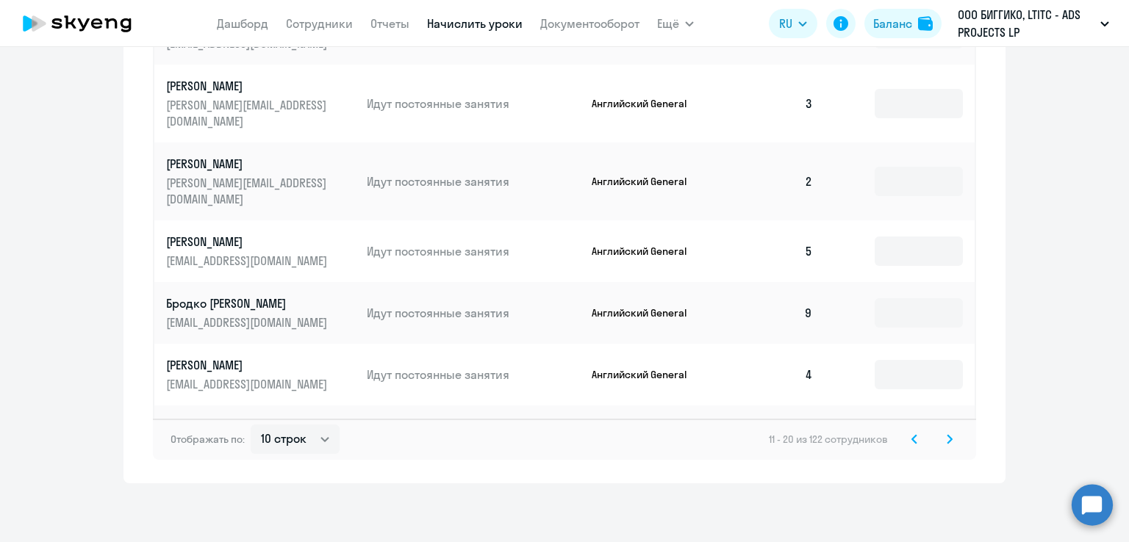
click at [941, 442] on svg-icon at bounding box center [950, 440] width 18 height 18
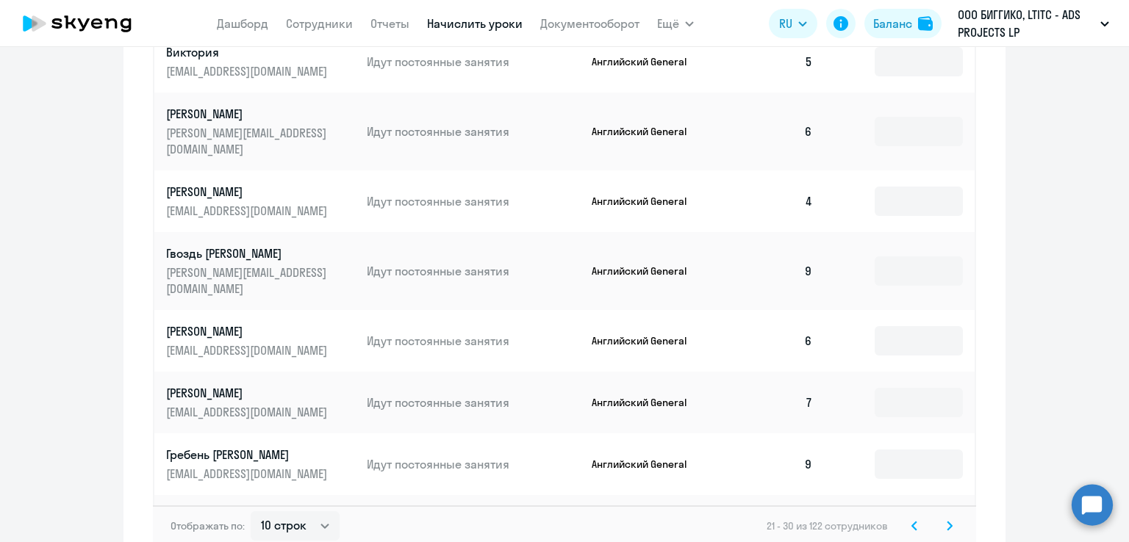
scroll to position [808, 0]
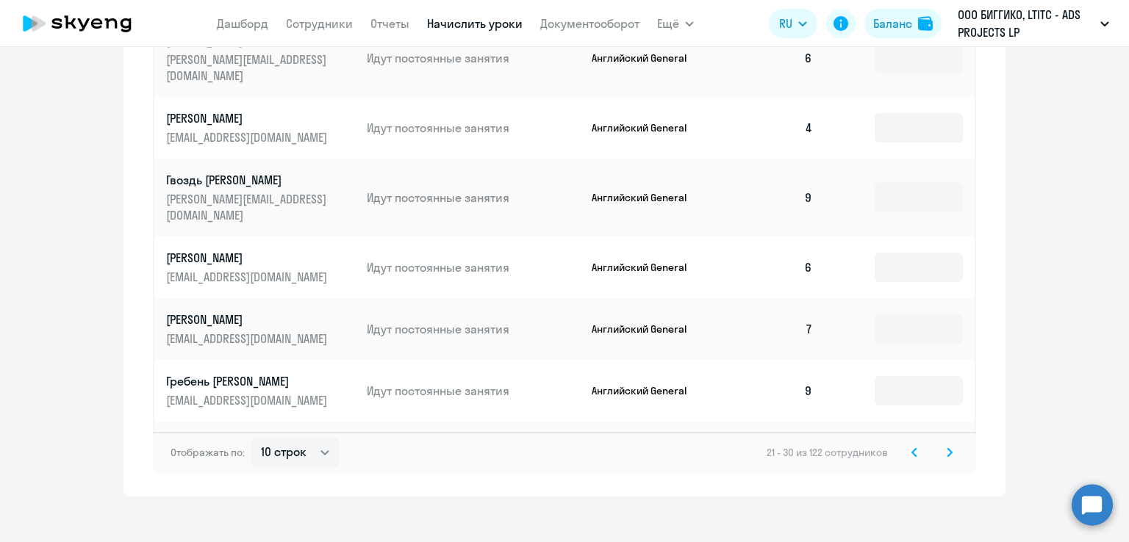
click at [948, 444] on svg-icon at bounding box center [950, 453] width 18 height 18
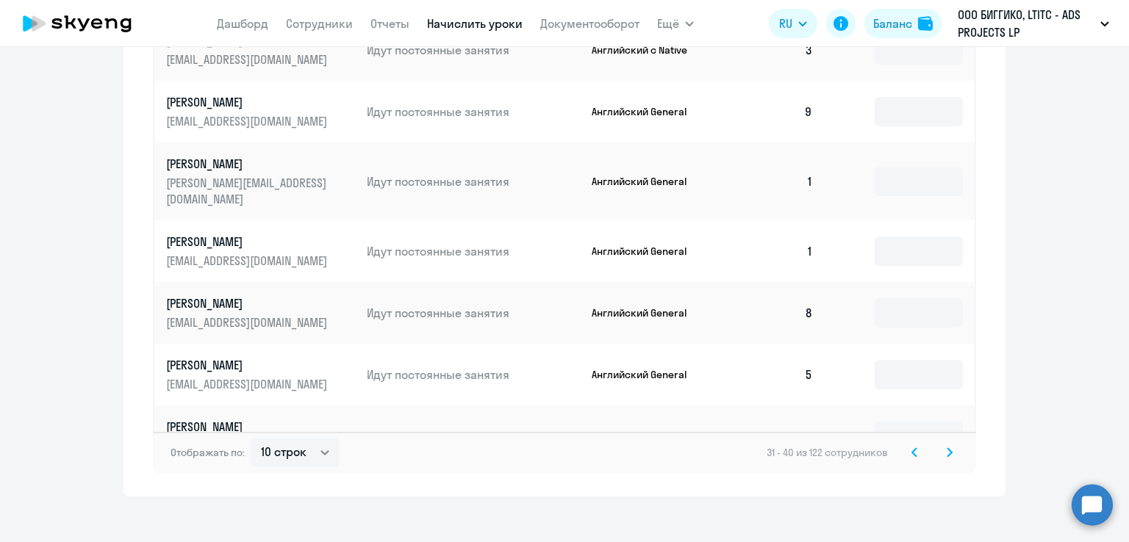
click at [941, 444] on svg-icon at bounding box center [950, 453] width 18 height 18
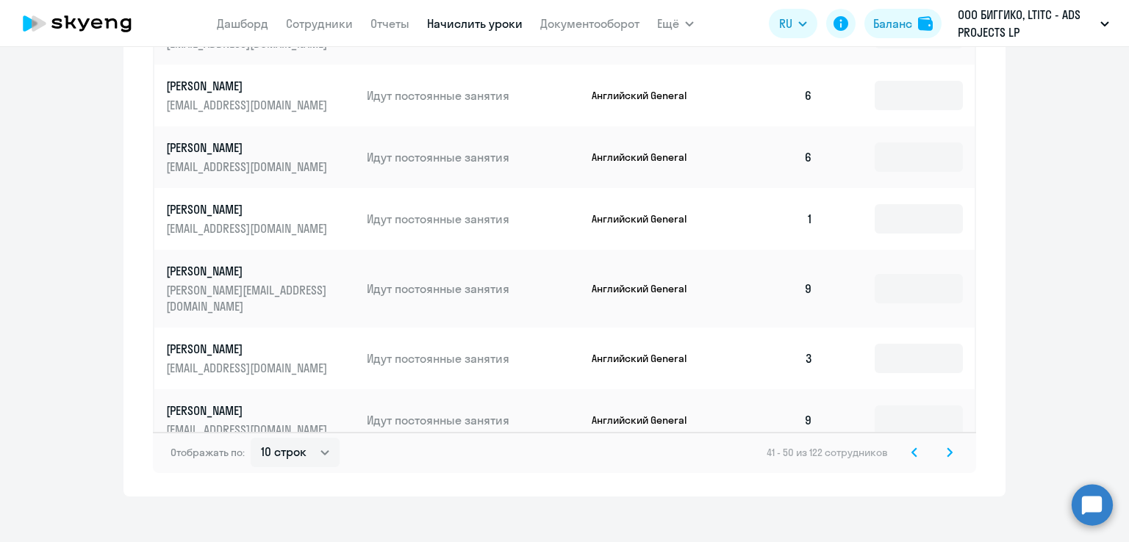
click at [946, 448] on icon at bounding box center [949, 453] width 6 height 10
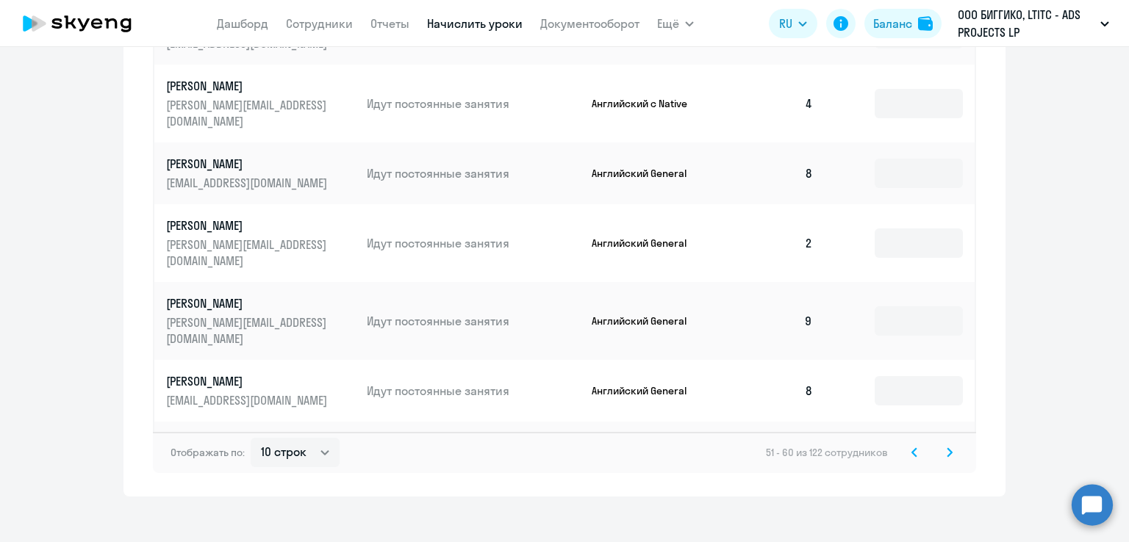
click at [951, 444] on svg-icon at bounding box center [950, 453] width 18 height 18
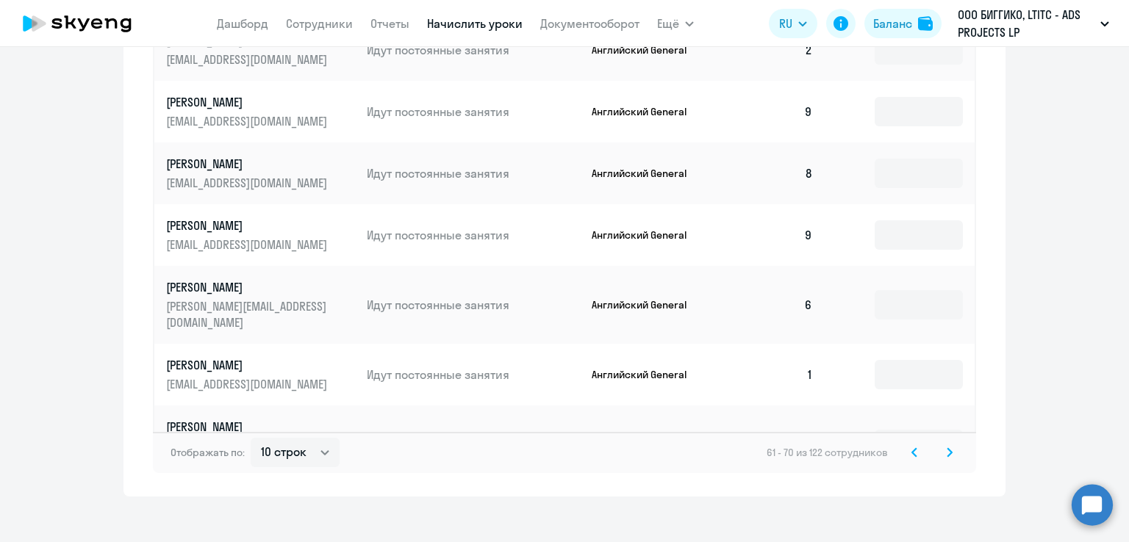
click at [946, 448] on icon at bounding box center [949, 453] width 6 height 10
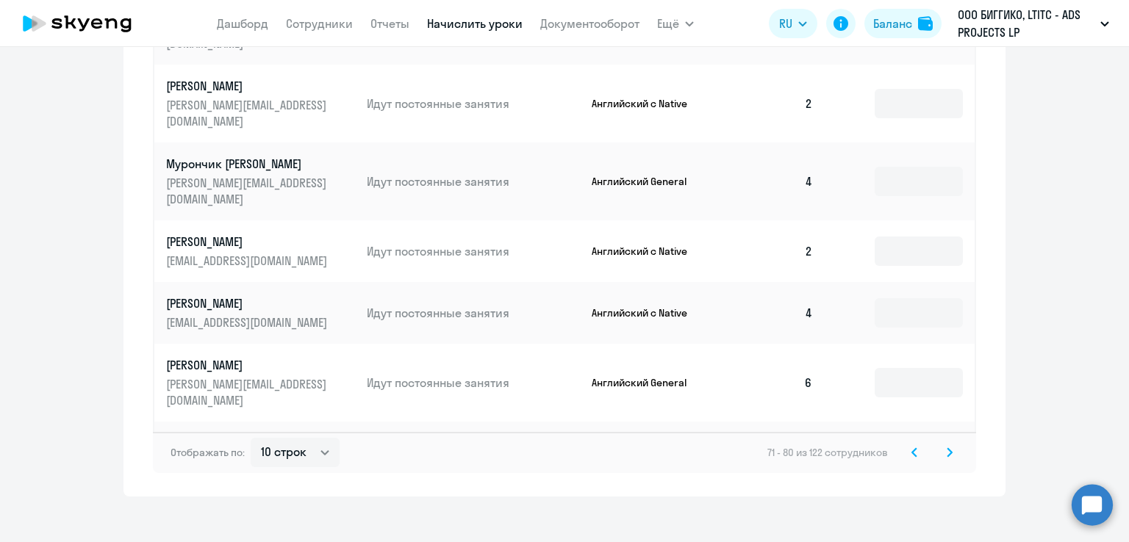
click at [946, 448] on icon at bounding box center [949, 453] width 6 height 10
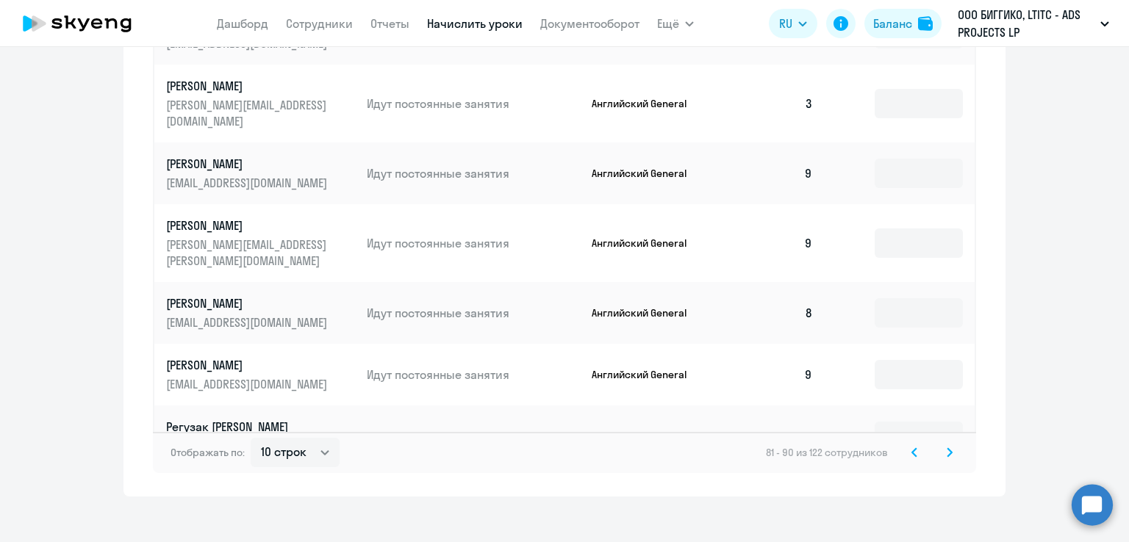
click at [947, 448] on icon at bounding box center [949, 452] width 4 height 8
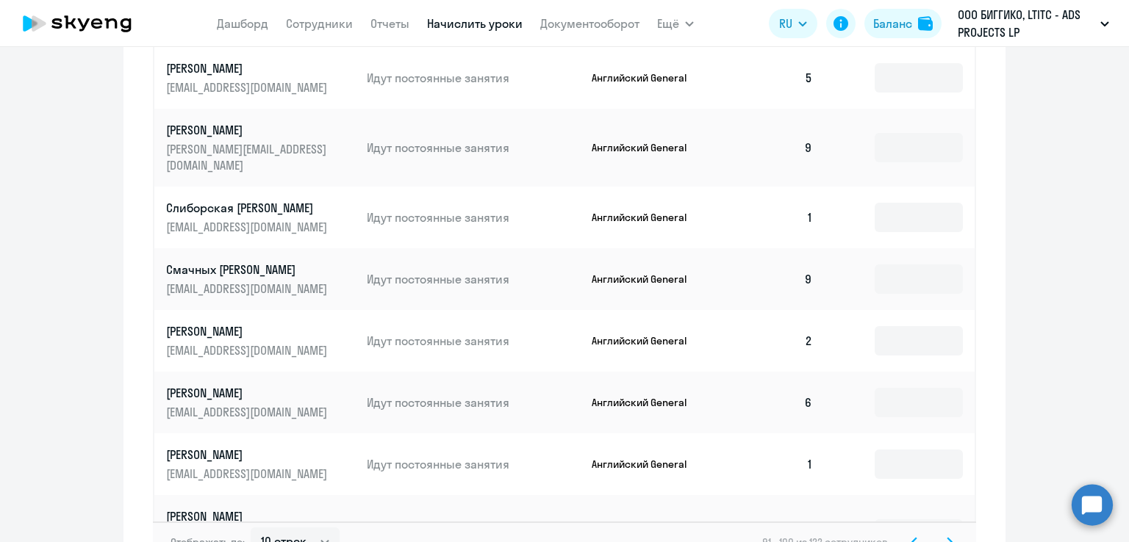
scroll to position [735, 0]
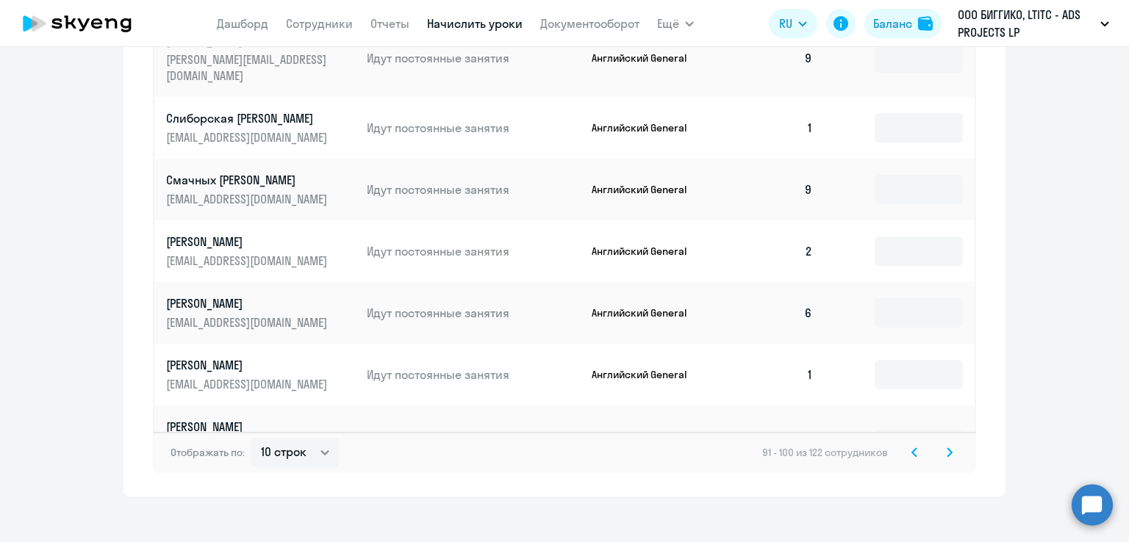
click at [947, 448] on icon at bounding box center [949, 452] width 4 height 8
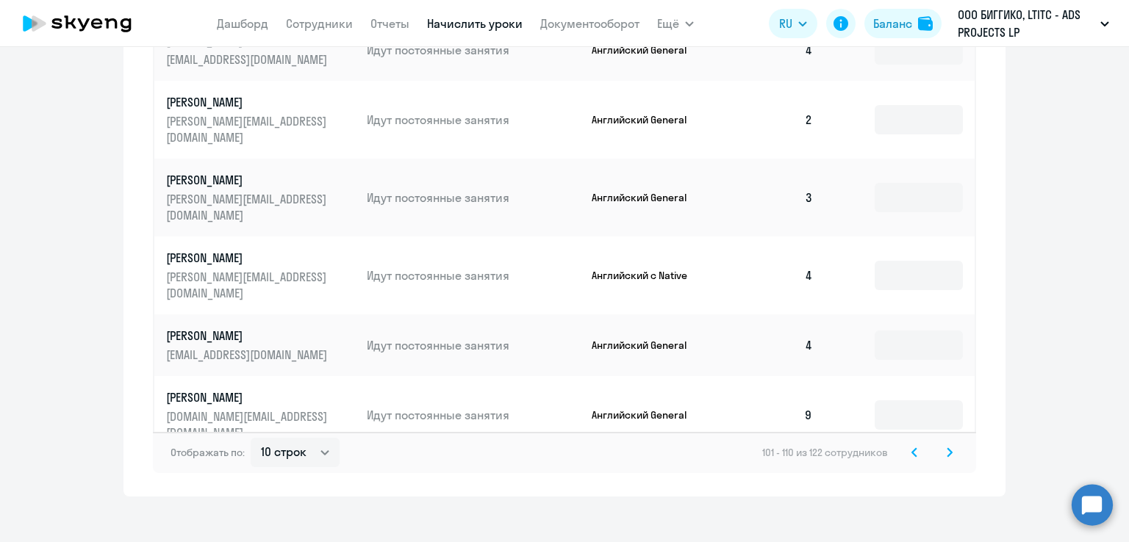
click at [941, 444] on svg-icon at bounding box center [950, 453] width 18 height 18
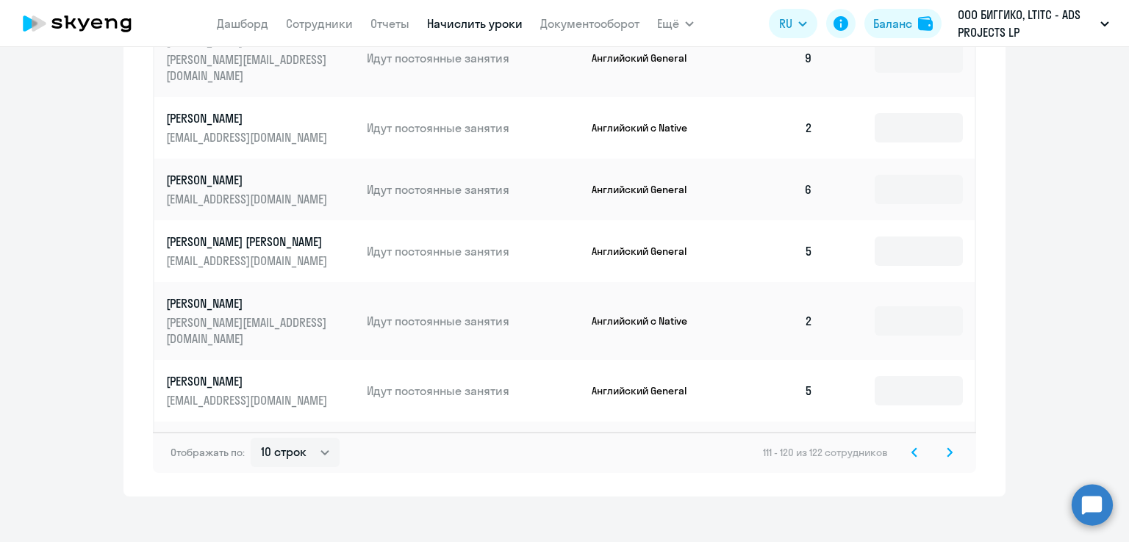
click at [948, 446] on svg-icon at bounding box center [950, 453] width 18 height 18
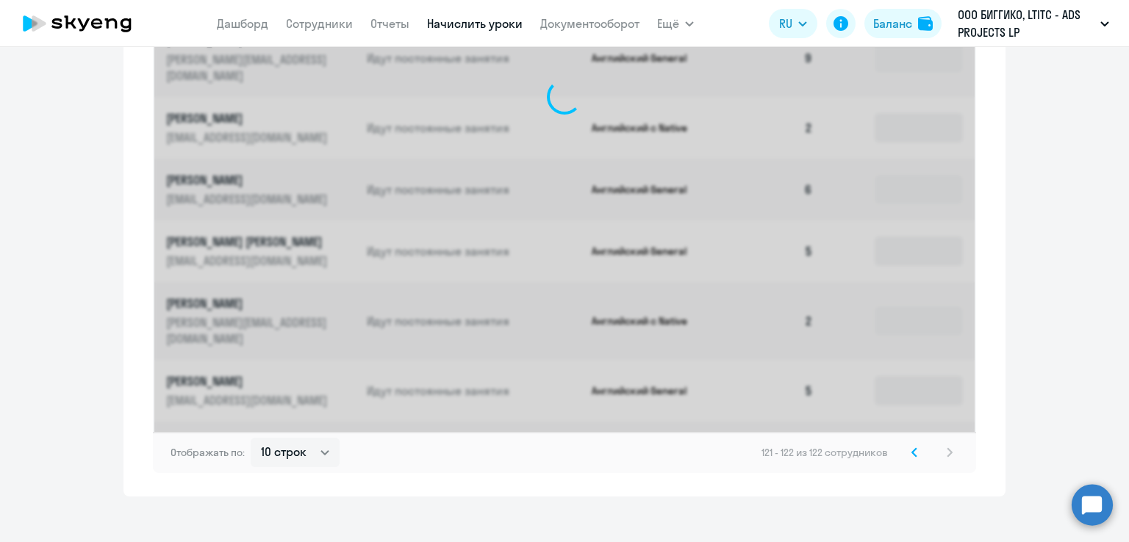
scroll to position [372, 0]
